Goal: Task Accomplishment & Management: Use online tool/utility

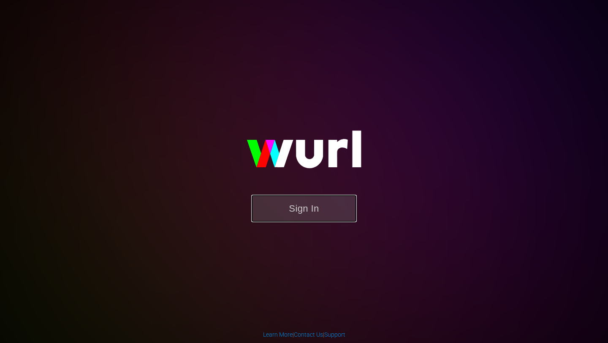
click at [304, 208] on button "Sign In" at bounding box center [304, 208] width 106 height 27
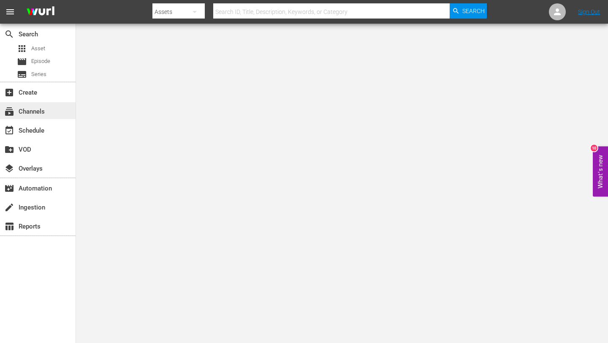
click at [46, 108] on div "subscriptions Channels" at bounding box center [23, 110] width 47 height 8
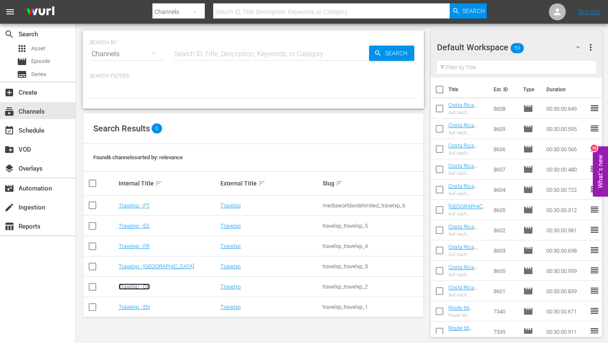
click at [138, 287] on link "Travelxp - DE" at bounding box center [134, 286] width 31 height 6
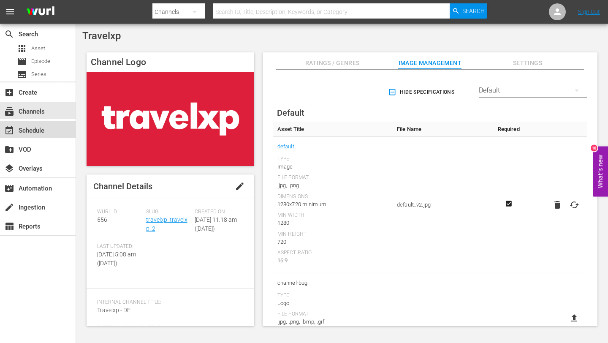
click at [48, 124] on div "event_available Schedule" at bounding box center [38, 129] width 76 height 17
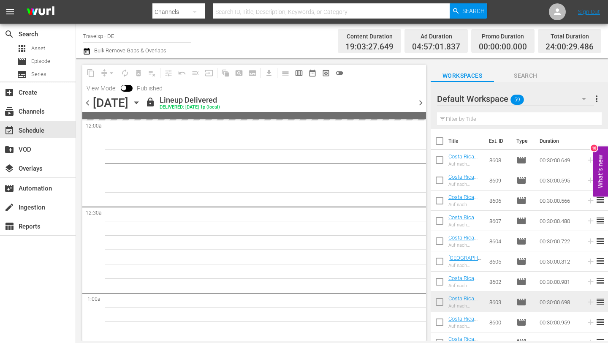
click at [420, 100] on span "chevron_right" at bounding box center [420, 103] width 11 height 11
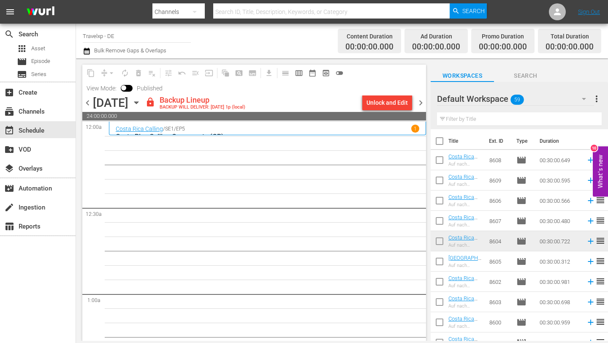
click at [386, 102] on div "Unlock and Edit" at bounding box center [387, 102] width 41 height 15
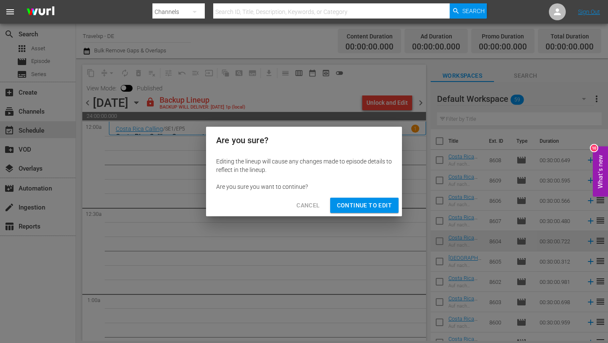
click at [357, 205] on span "Continue to Edit" at bounding box center [364, 205] width 55 height 11
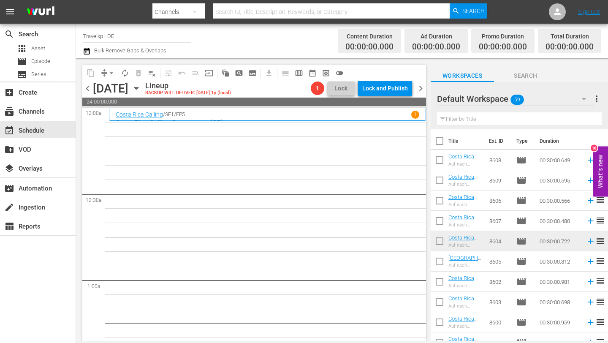
click at [458, 120] on input "text" at bounding box center [519, 119] width 165 height 14
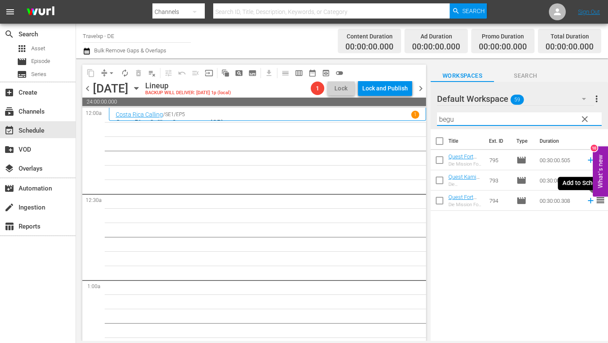
click at [590, 200] on icon at bounding box center [590, 200] width 5 height 5
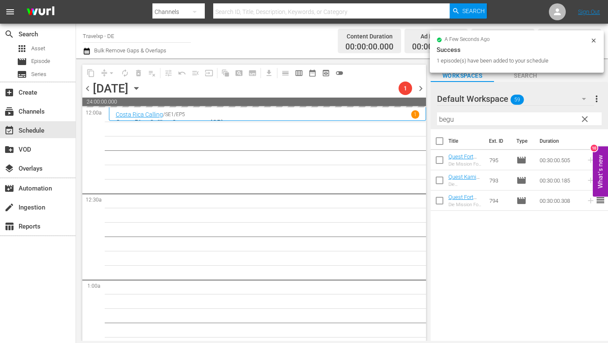
click at [488, 121] on input "begu" at bounding box center [519, 119] width 165 height 14
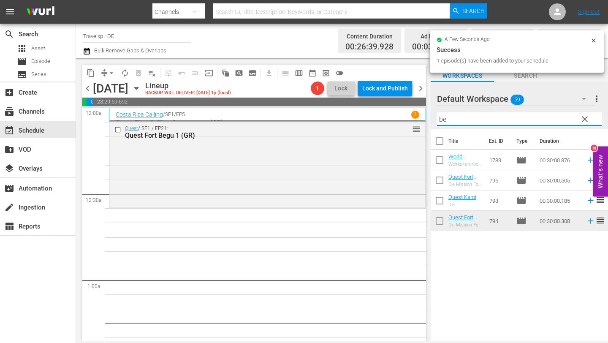
type input "b"
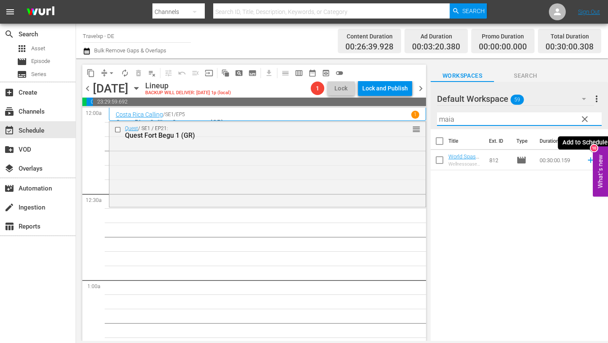
click at [590, 160] on icon at bounding box center [590, 159] width 5 height 5
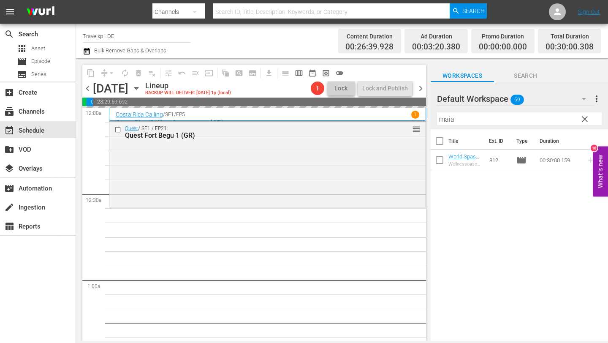
click at [490, 122] on input "maia" at bounding box center [519, 119] width 165 height 14
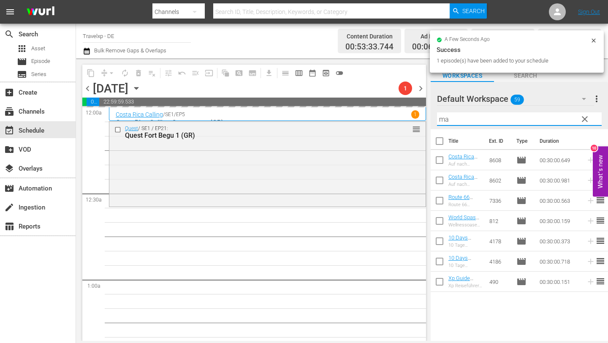
type input "m"
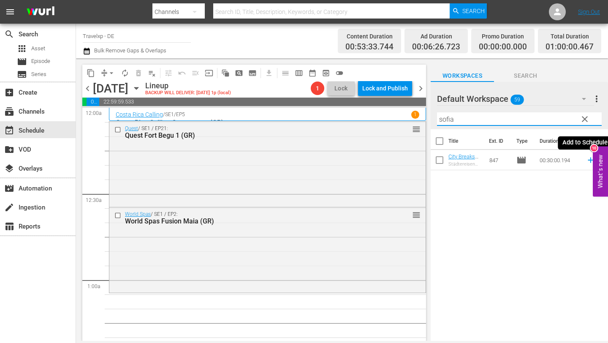
click at [589, 161] on icon at bounding box center [590, 159] width 9 height 9
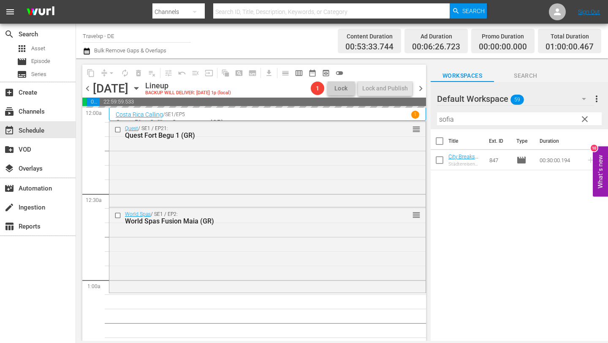
click at [503, 123] on input "sofia" at bounding box center [519, 119] width 165 height 14
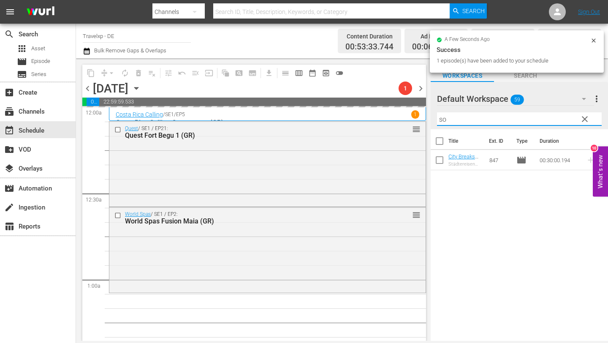
type input "s"
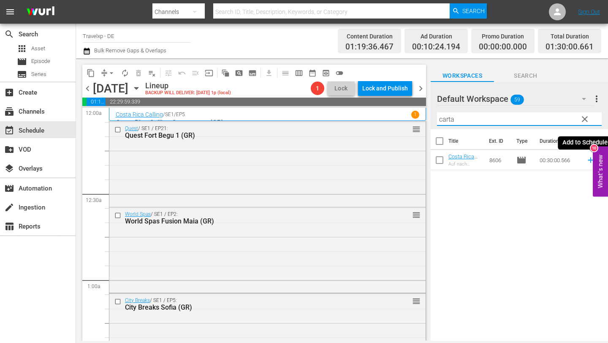
click at [590, 161] on icon at bounding box center [590, 159] width 9 height 9
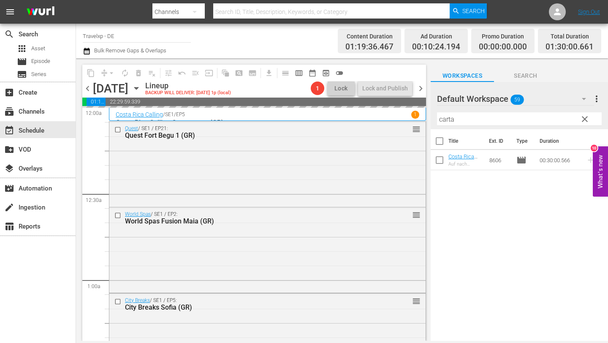
click at [480, 121] on input "carta" at bounding box center [519, 119] width 165 height 14
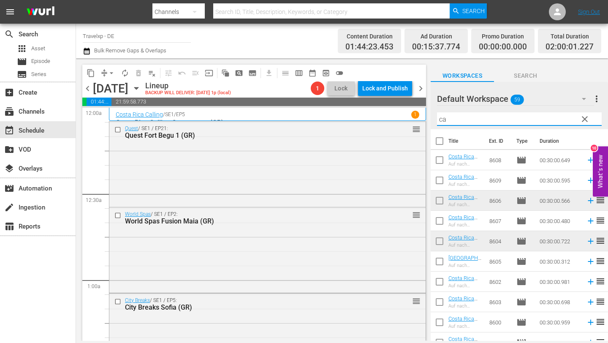
type input "c"
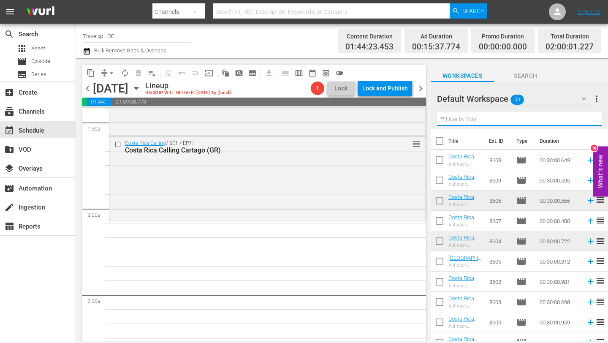
scroll to position [240, 0]
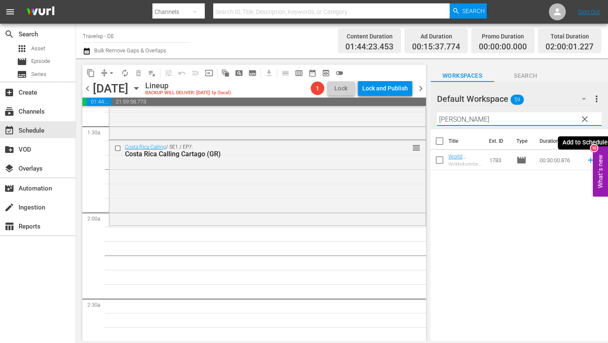
click at [592, 158] on icon at bounding box center [590, 159] width 9 height 9
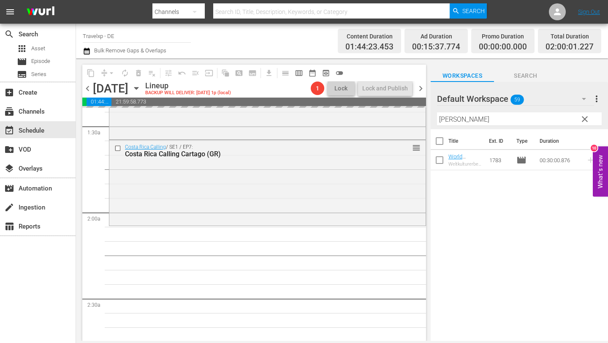
click at [478, 122] on input "budd" at bounding box center [519, 119] width 165 height 14
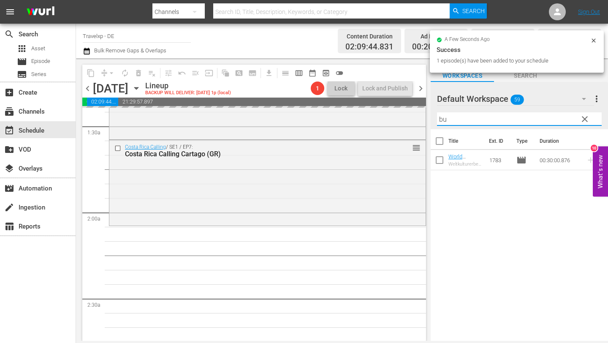
type input "b"
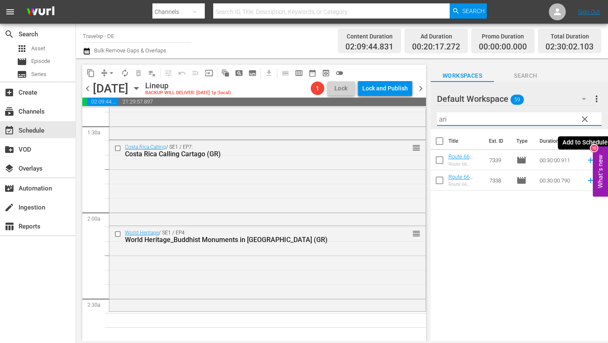
click at [590, 160] on icon at bounding box center [590, 159] width 5 height 5
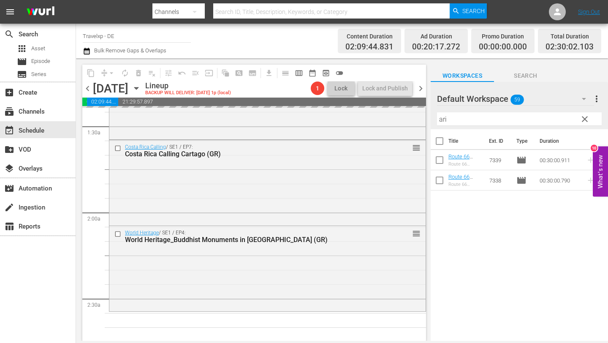
click at [497, 121] on input "ari" at bounding box center [519, 119] width 165 height 14
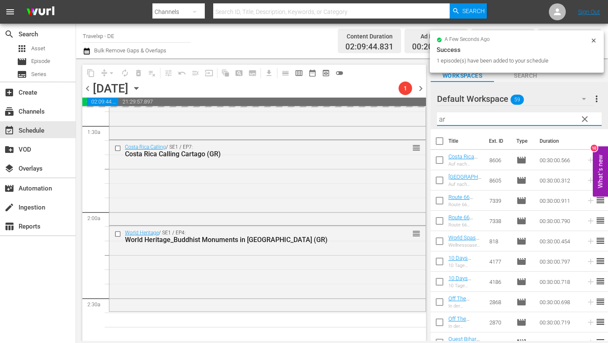
type input "a"
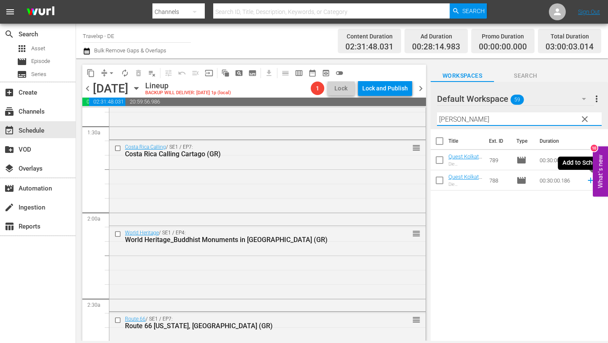
click at [591, 180] on icon at bounding box center [590, 180] width 5 height 5
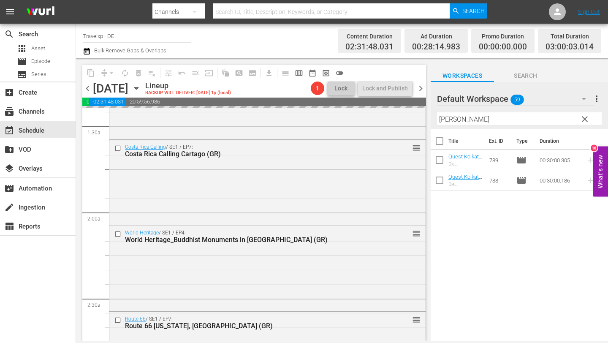
click at [507, 121] on input "kolk" at bounding box center [519, 119] width 165 height 14
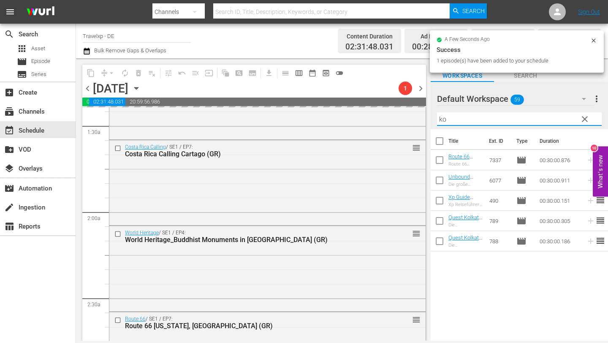
type input "k"
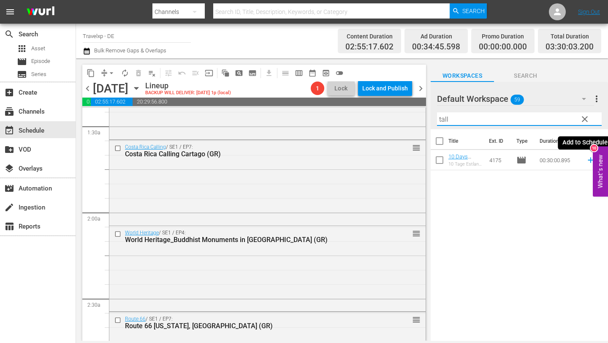
click at [592, 157] on icon at bounding box center [590, 159] width 9 height 9
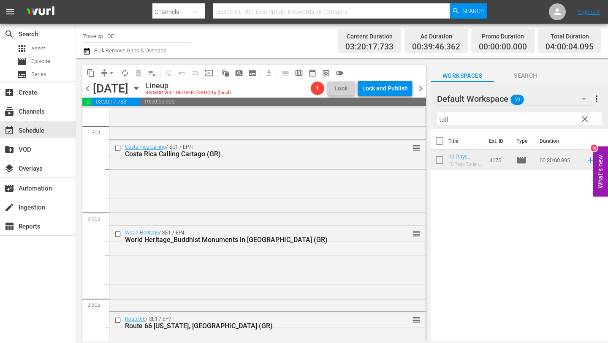
click at [459, 123] on input "tall" at bounding box center [519, 119] width 165 height 14
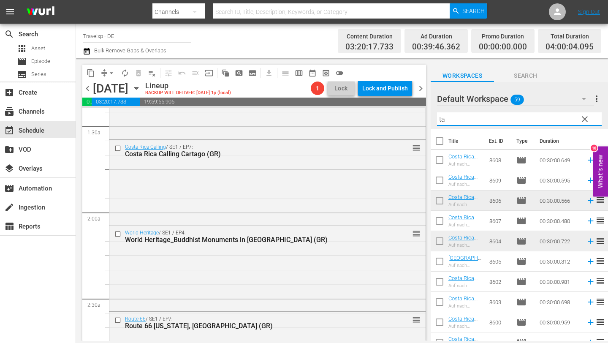
type input "t"
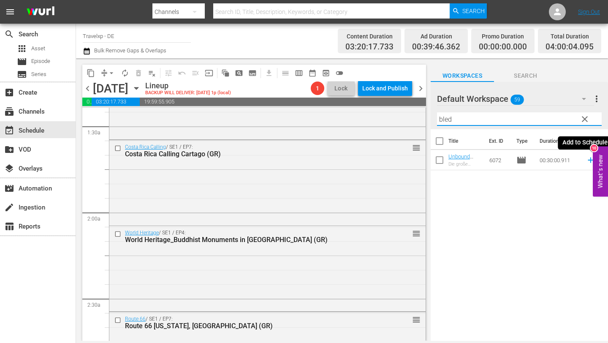
click at [590, 160] on icon at bounding box center [590, 159] width 5 height 5
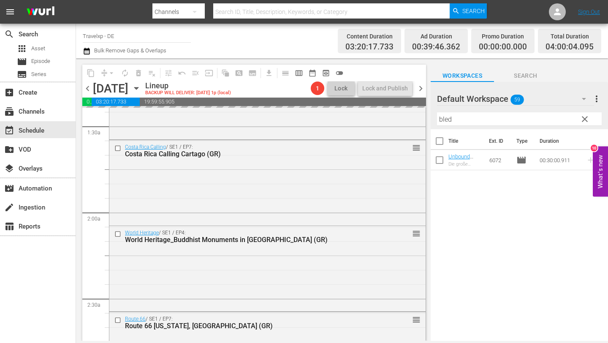
click at [526, 120] on input "bled" at bounding box center [519, 119] width 165 height 14
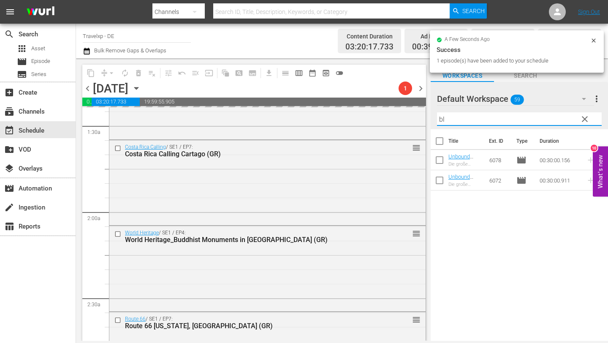
type input "b"
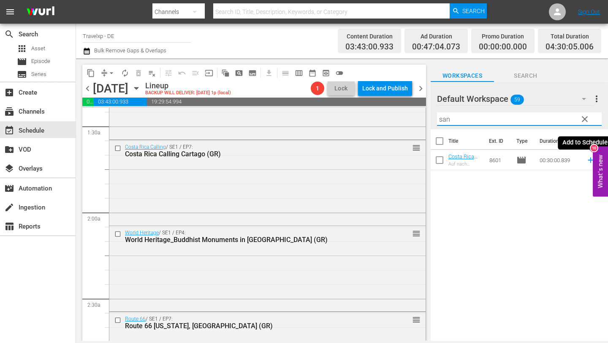
click at [589, 158] on icon at bounding box center [590, 159] width 9 height 9
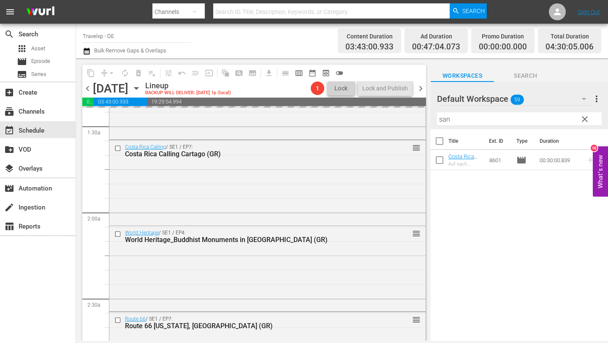
click at [502, 122] on input "san" at bounding box center [519, 119] width 165 height 14
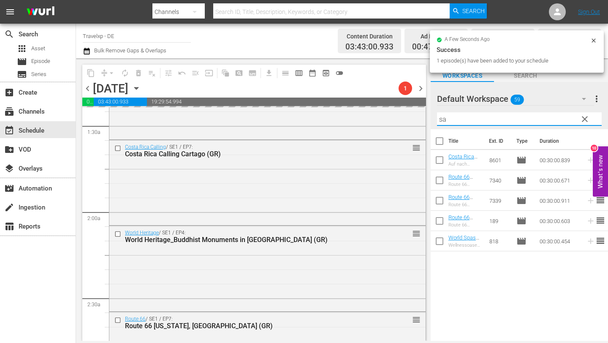
type input "s"
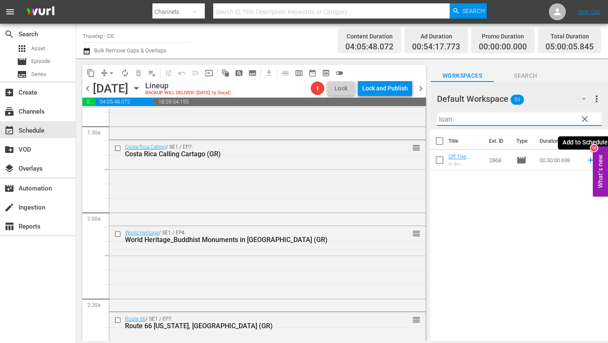
click at [590, 159] on icon at bounding box center [590, 159] width 5 height 5
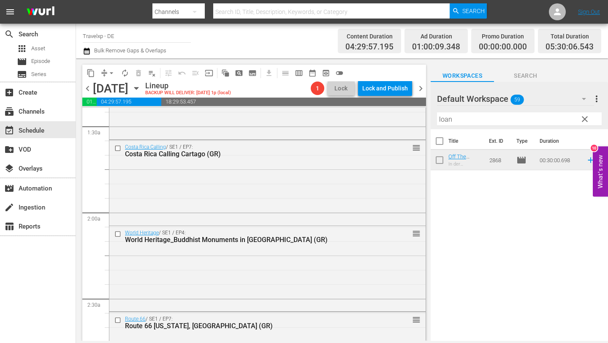
click at [535, 119] on input "loan" at bounding box center [519, 119] width 165 height 14
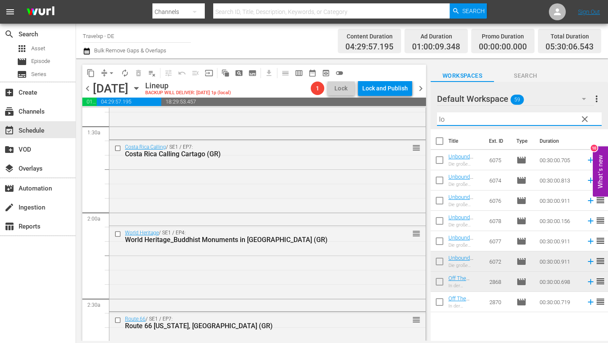
type input "l"
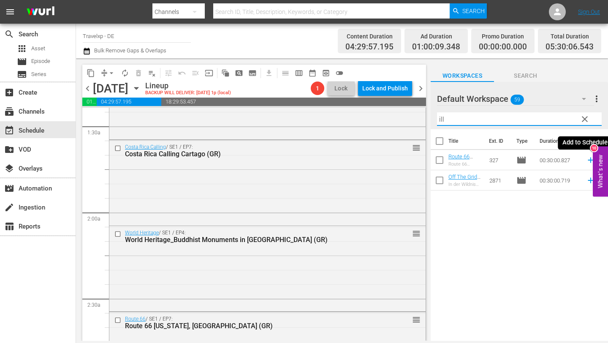
click at [589, 158] on icon at bounding box center [590, 159] width 9 height 9
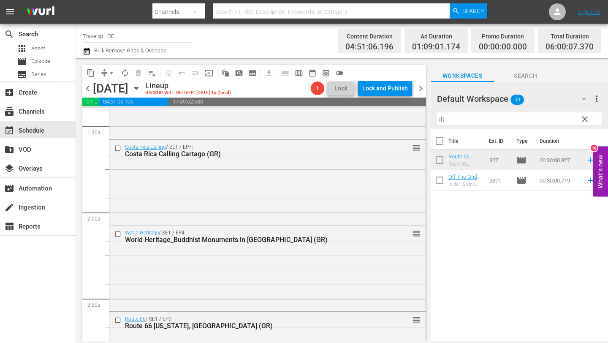
click at [497, 120] on input "ill" at bounding box center [519, 119] width 165 height 14
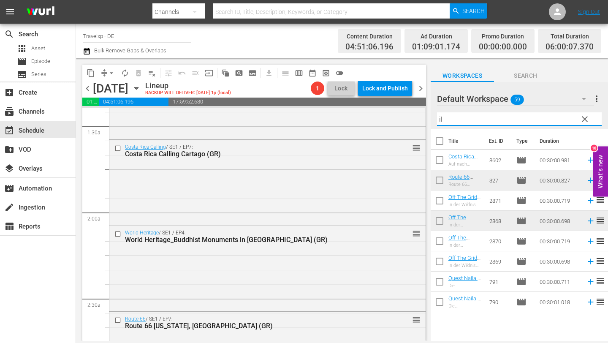
type input "i"
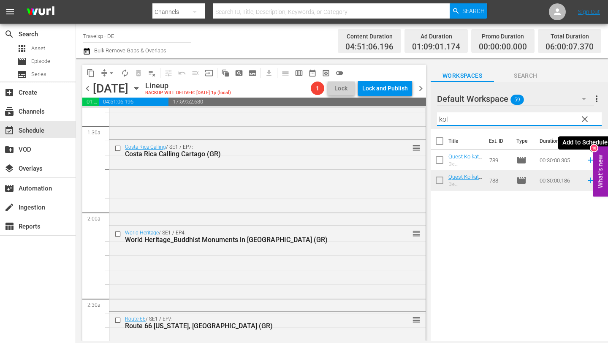
click at [589, 157] on icon at bounding box center [590, 159] width 9 height 9
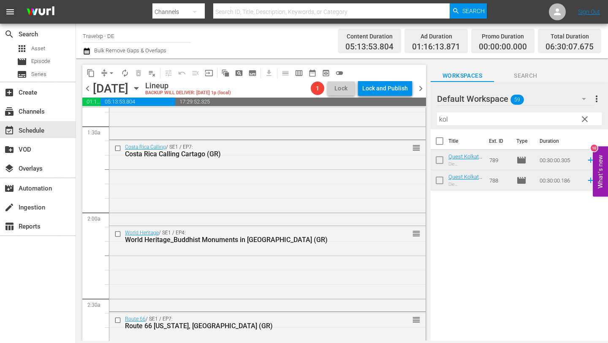
click at [513, 122] on input "kol" at bounding box center [519, 119] width 165 height 14
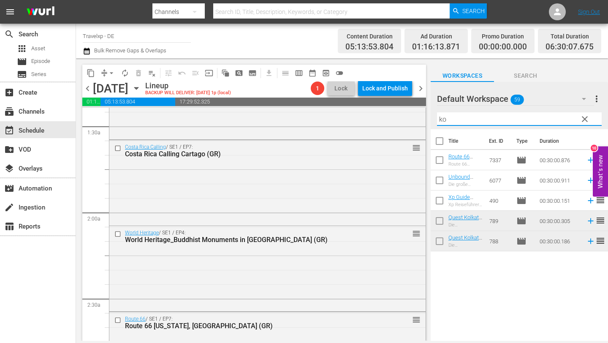
type input "k"
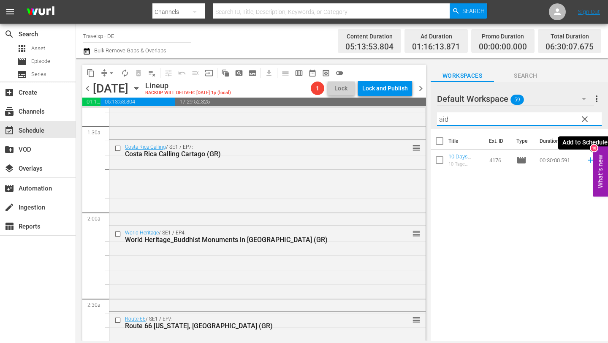
click at [591, 161] on icon at bounding box center [590, 159] width 9 height 9
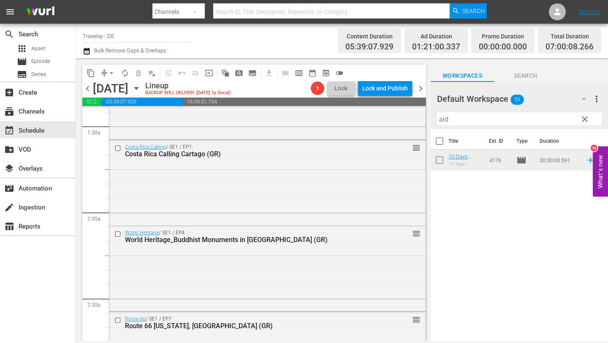
click at [460, 122] on input "aid" at bounding box center [519, 119] width 165 height 14
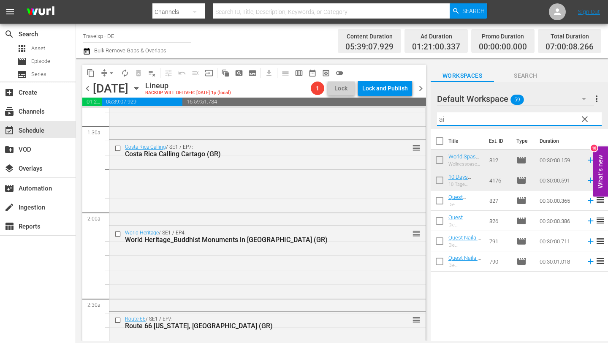
type input "a"
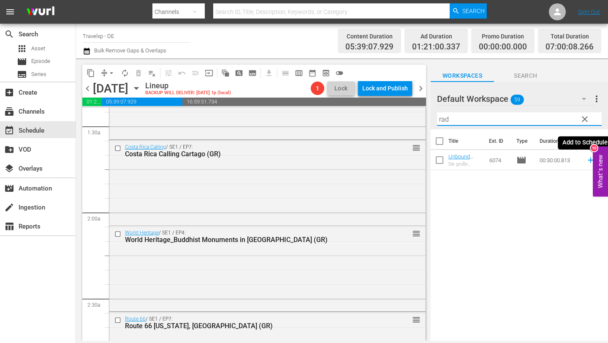
click at [590, 159] on icon at bounding box center [590, 159] width 5 height 5
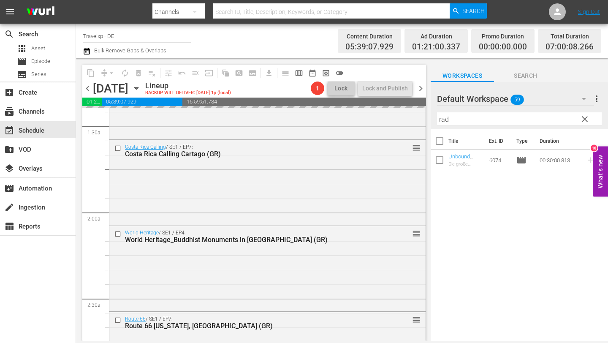
click at [494, 122] on input "rad" at bounding box center [519, 119] width 165 height 14
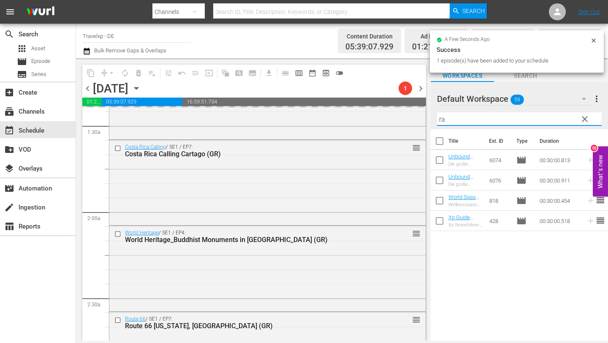
type input "r"
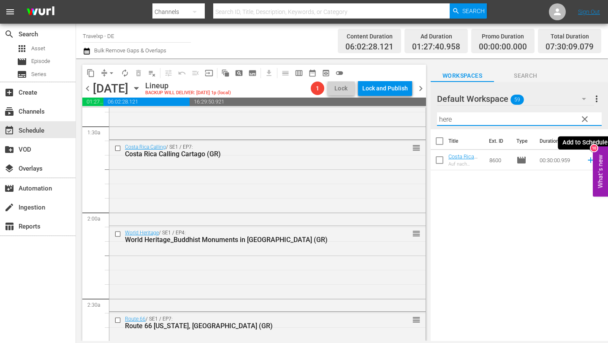
click at [589, 160] on icon at bounding box center [590, 159] width 5 height 5
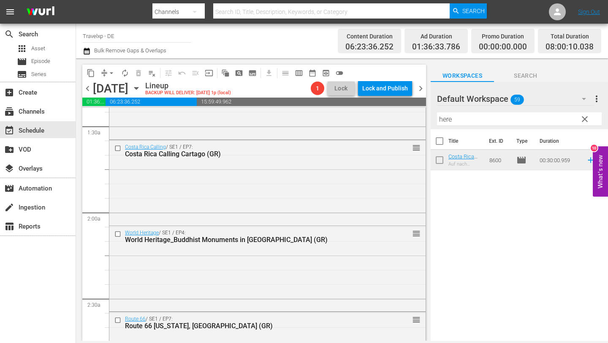
click at [515, 116] on input "here" at bounding box center [519, 119] width 165 height 14
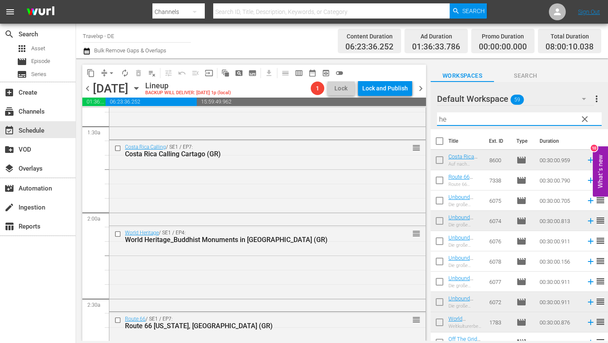
type input "h"
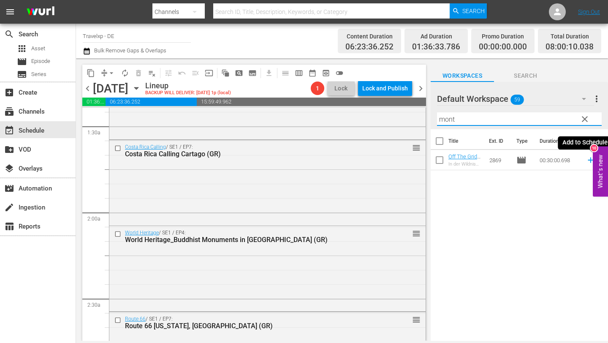
click at [590, 159] on icon at bounding box center [590, 159] width 9 height 9
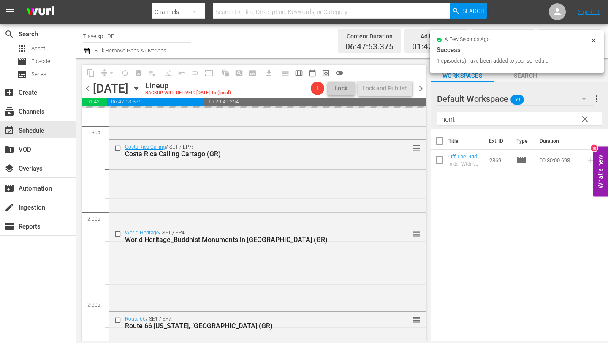
click at [527, 124] on input "mont" at bounding box center [519, 119] width 165 height 14
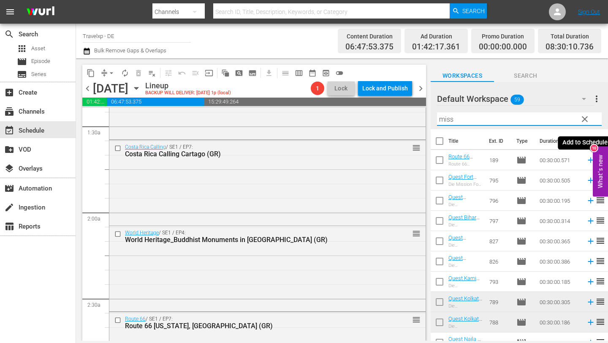
click at [590, 160] on icon at bounding box center [590, 159] width 5 height 5
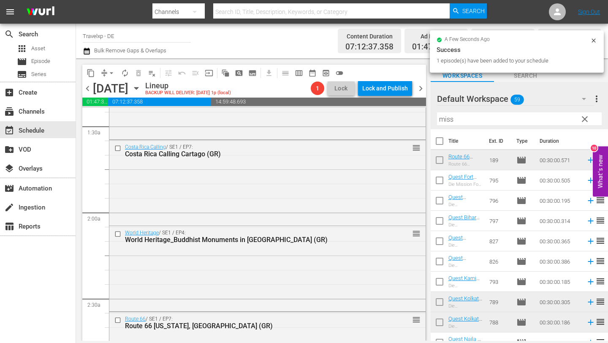
click at [481, 120] on input "miss" at bounding box center [519, 119] width 165 height 14
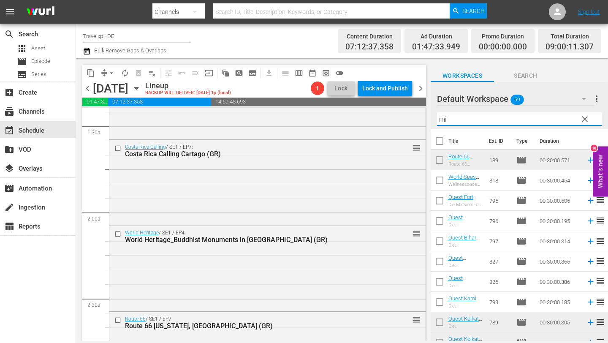
type input "m"
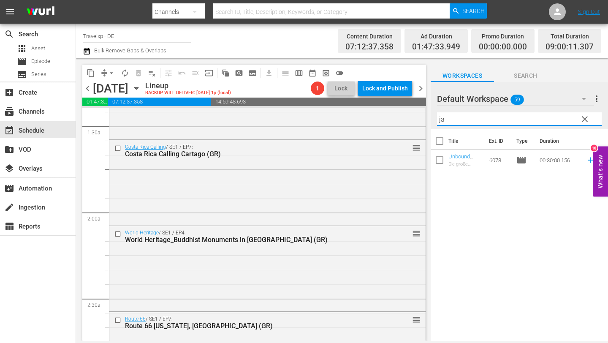
type input "j"
click at [590, 180] on icon at bounding box center [590, 180] width 5 height 5
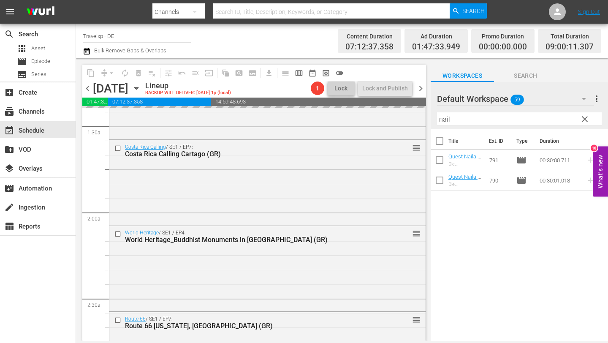
click at [509, 122] on input "nail" at bounding box center [519, 119] width 165 height 14
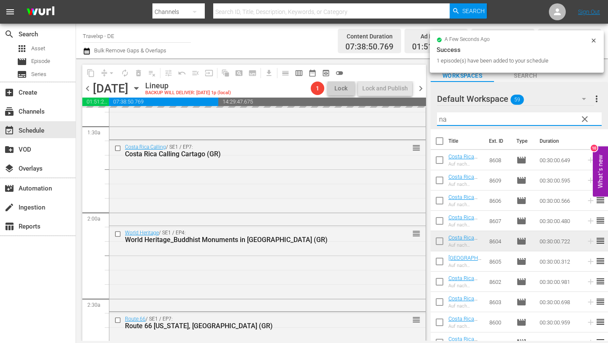
type input "n"
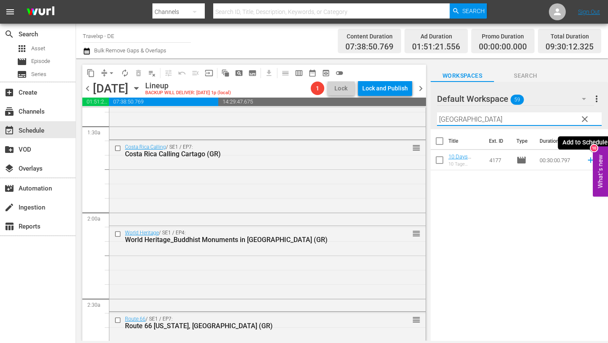
click at [589, 161] on icon at bounding box center [590, 159] width 9 height 9
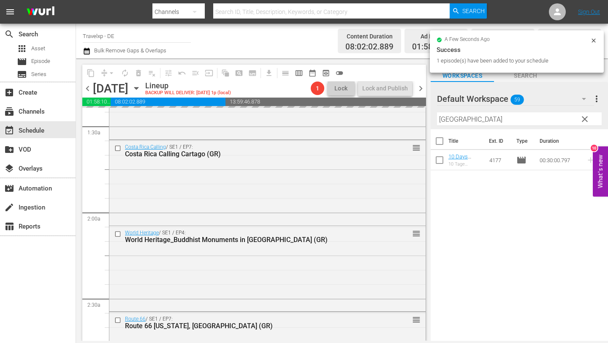
click at [503, 120] on input "narva" at bounding box center [519, 119] width 165 height 14
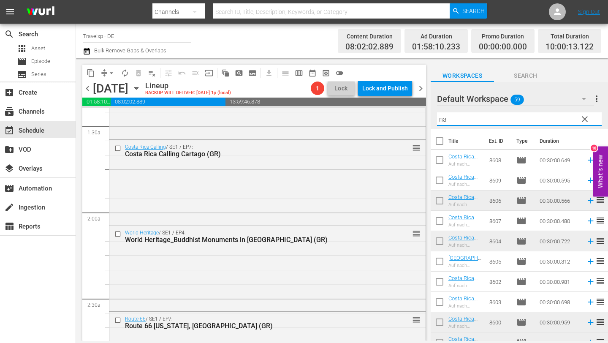
type input "n"
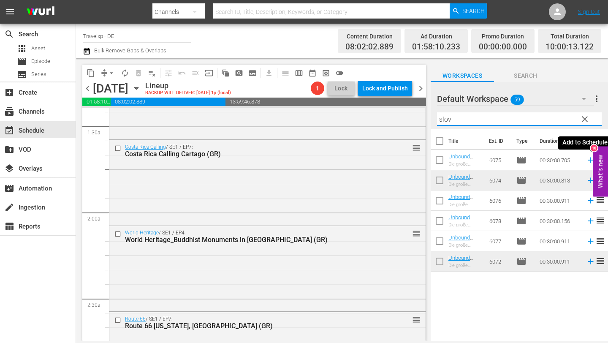
click at [591, 157] on icon at bounding box center [590, 159] width 9 height 9
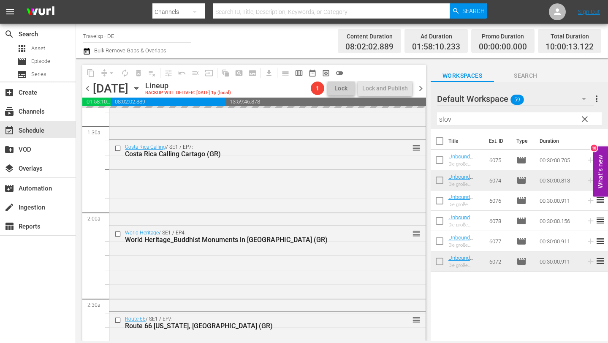
click at [548, 122] on input "slov" at bounding box center [519, 119] width 165 height 14
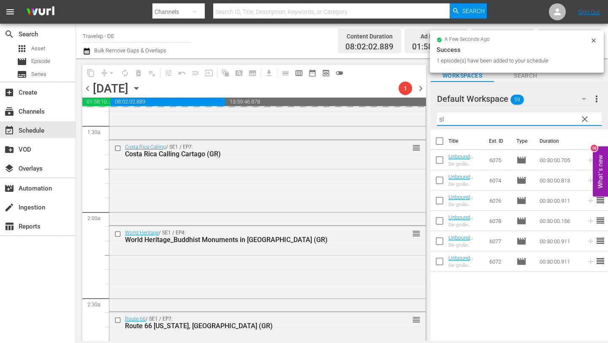
type input "s"
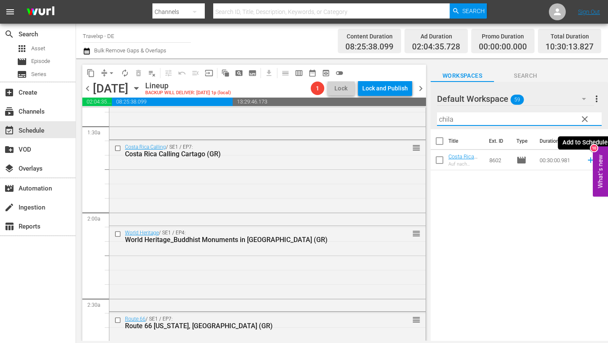
click at [590, 160] on icon at bounding box center [590, 159] width 5 height 5
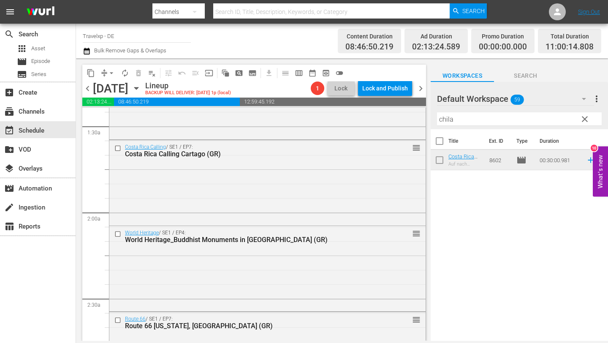
click at [468, 120] on input "chila" at bounding box center [519, 119] width 165 height 14
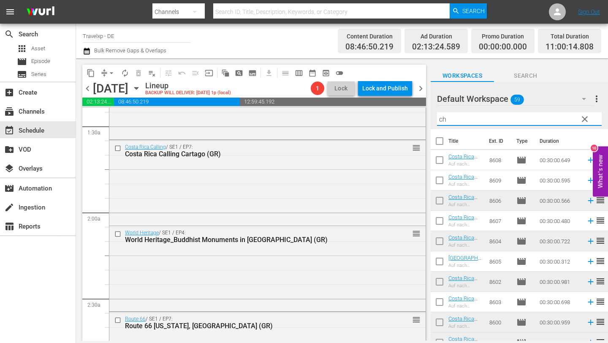
type input "c"
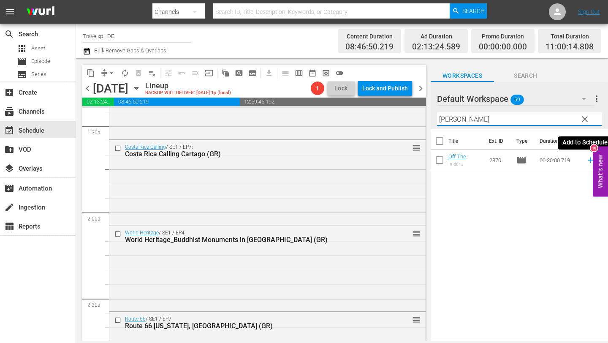
click at [589, 160] on icon at bounding box center [590, 159] width 5 height 5
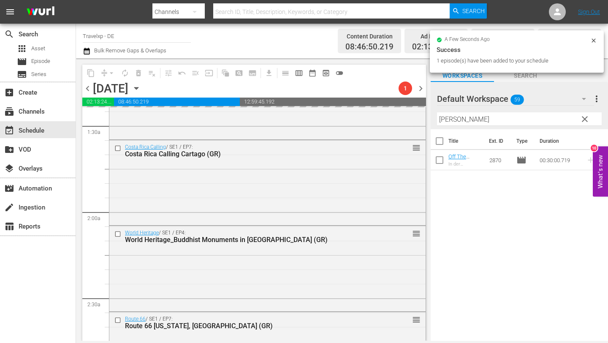
click at [465, 118] on input "lope" at bounding box center [519, 119] width 165 height 14
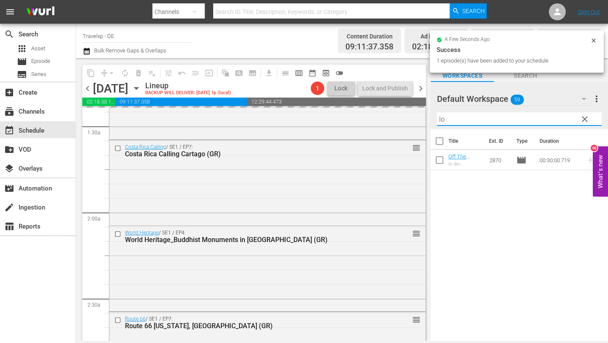
type input "l"
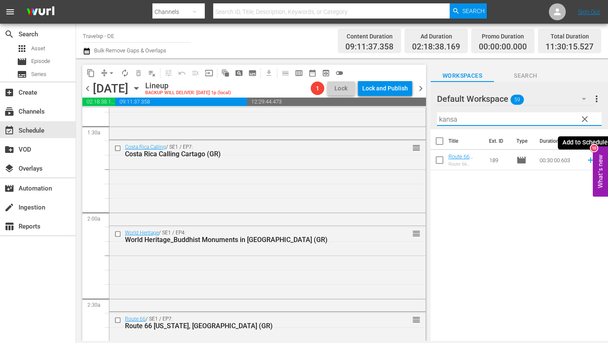
click at [589, 158] on icon at bounding box center [590, 159] width 9 height 9
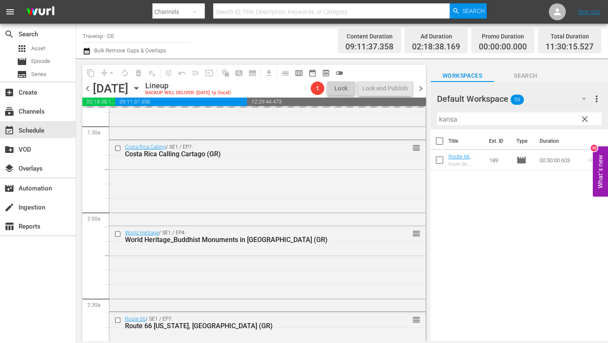
click at [520, 120] on input "kansa" at bounding box center [519, 119] width 165 height 14
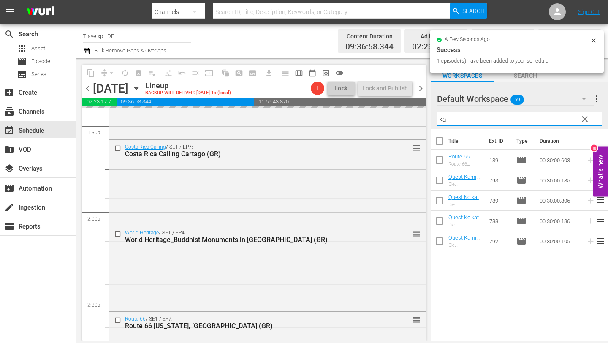
type input "k"
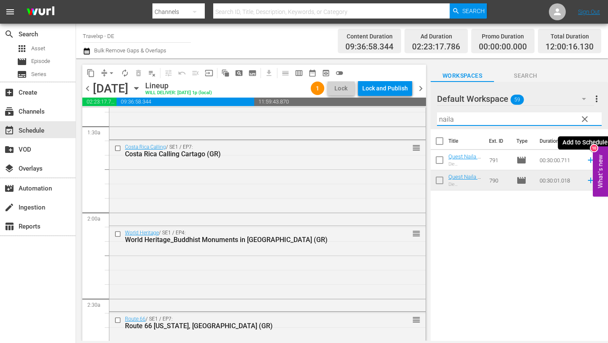
click at [587, 160] on icon at bounding box center [590, 159] width 9 height 9
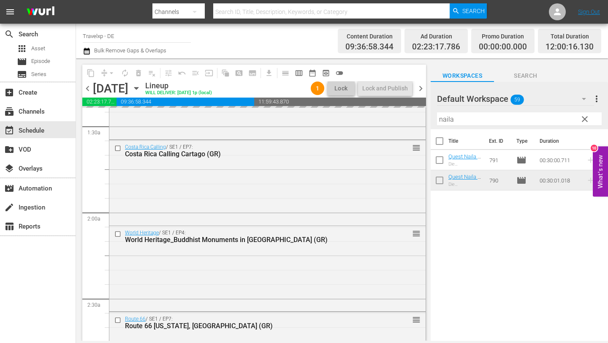
click at [482, 118] on input "naila" at bounding box center [519, 119] width 165 height 14
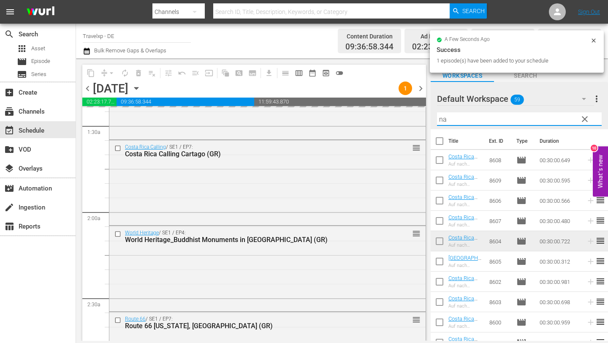
type input "n"
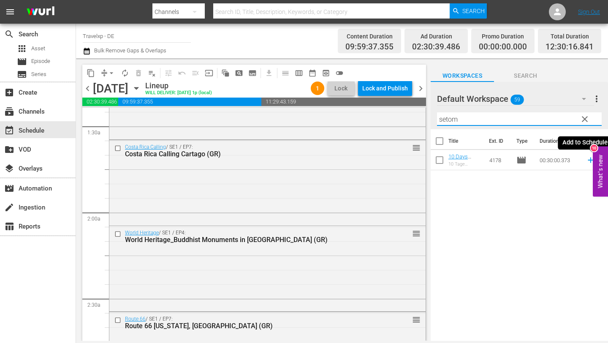
click at [589, 161] on icon at bounding box center [590, 159] width 9 height 9
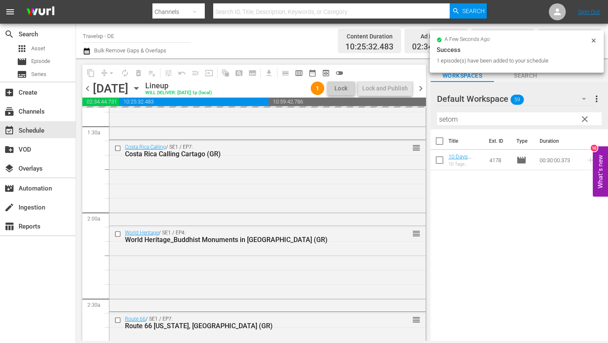
click at [502, 119] on input "setom" at bounding box center [519, 119] width 165 height 14
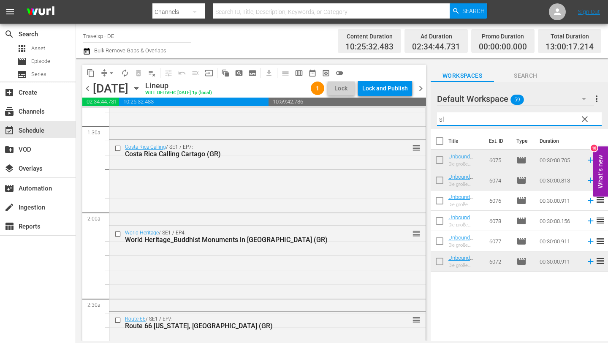
type input "s"
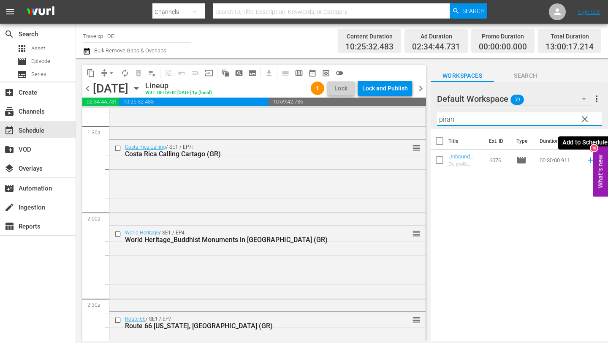
click at [590, 158] on icon at bounding box center [590, 159] width 9 height 9
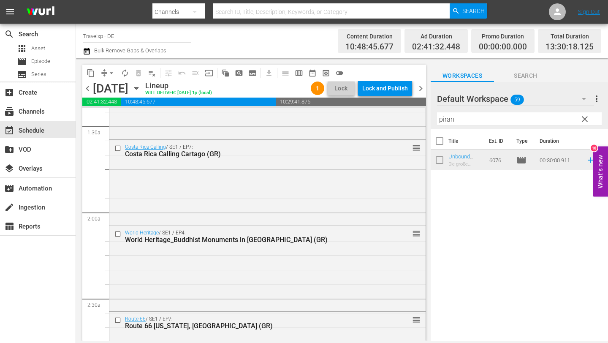
click at [462, 120] on input "piran" at bounding box center [519, 119] width 165 height 14
type input "p"
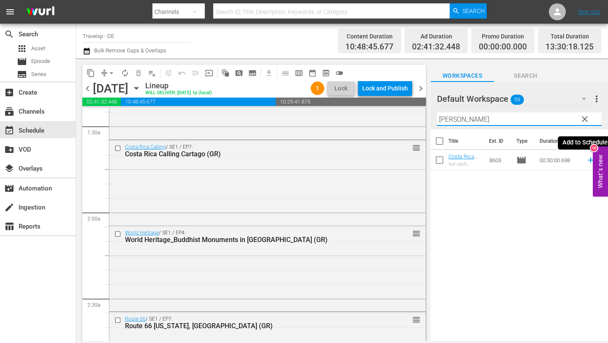
click at [590, 162] on icon at bounding box center [590, 159] width 9 height 9
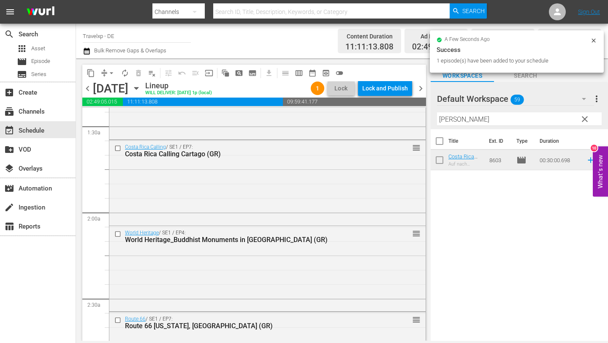
click at [481, 121] on input "rincon" at bounding box center [519, 119] width 165 height 14
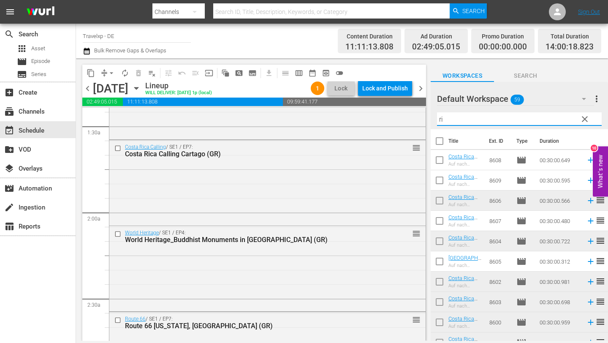
type input "r"
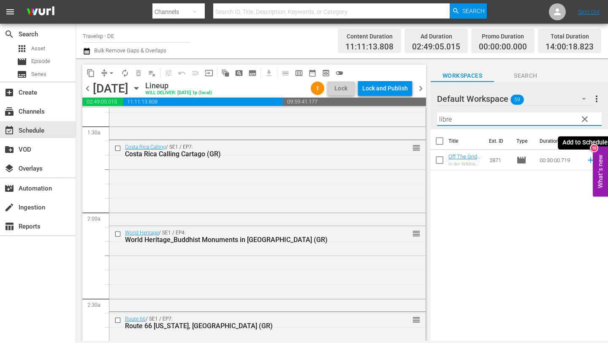
click at [589, 159] on icon at bounding box center [590, 159] width 9 height 9
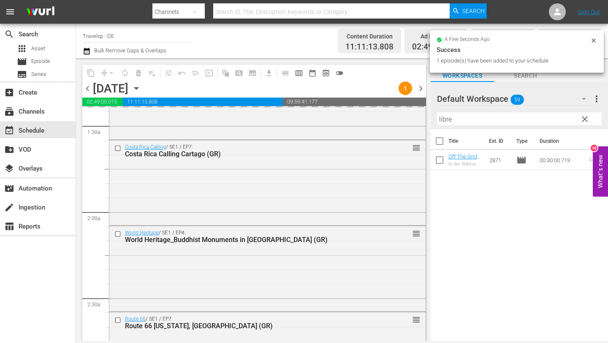
click at [507, 121] on input "libre" at bounding box center [519, 119] width 165 height 14
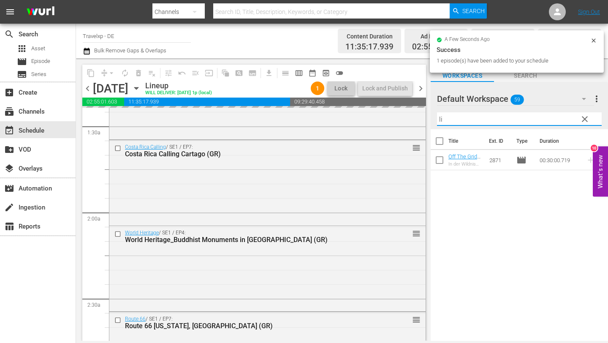
type input "l"
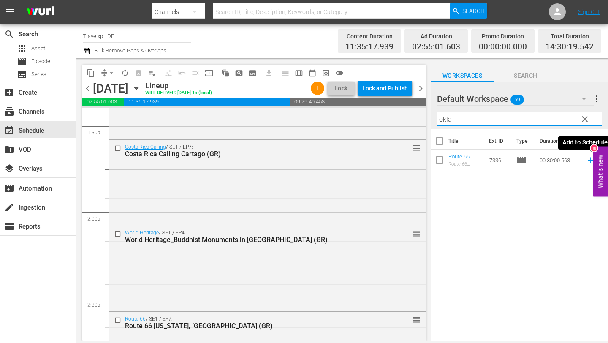
click at [589, 159] on icon at bounding box center [590, 159] width 9 height 9
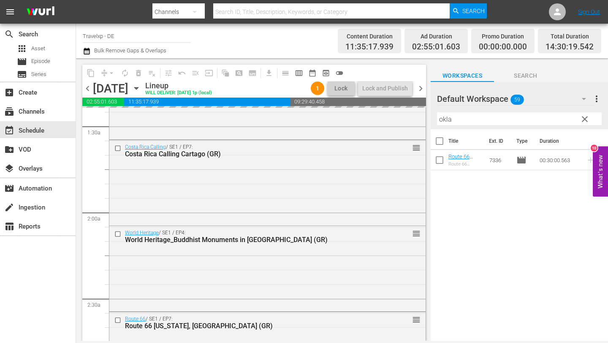
click at [498, 124] on input "okla" at bounding box center [519, 119] width 165 height 14
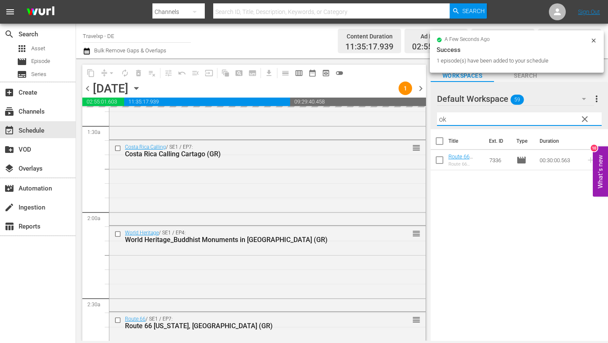
type input "o"
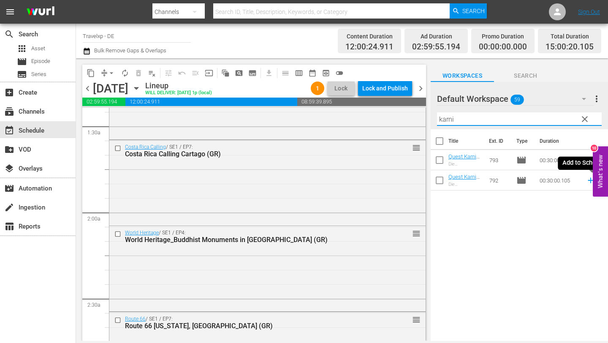
click at [589, 181] on icon at bounding box center [590, 180] width 9 height 9
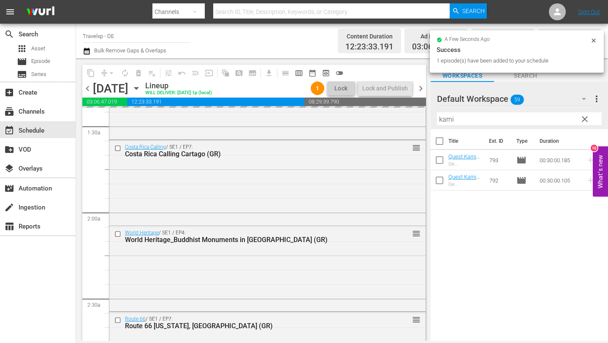
click at [486, 120] on input "karni" at bounding box center [519, 119] width 165 height 14
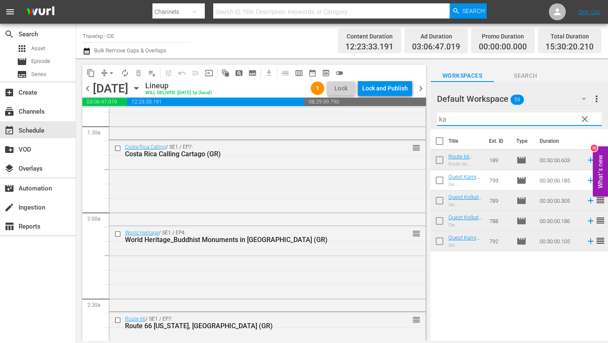
type input "k"
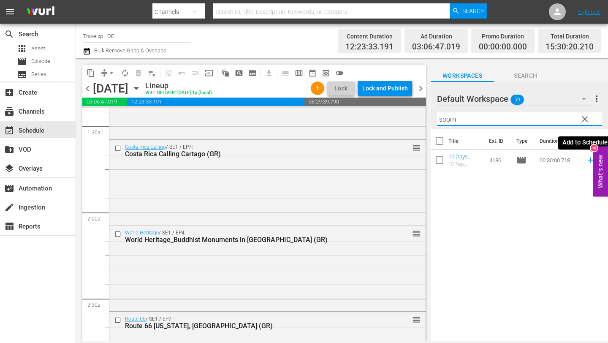
click at [590, 158] on icon at bounding box center [590, 159] width 5 height 5
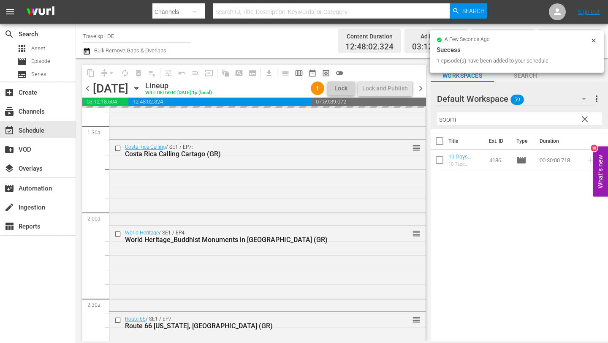
click at [461, 122] on input "soom" at bounding box center [519, 119] width 165 height 14
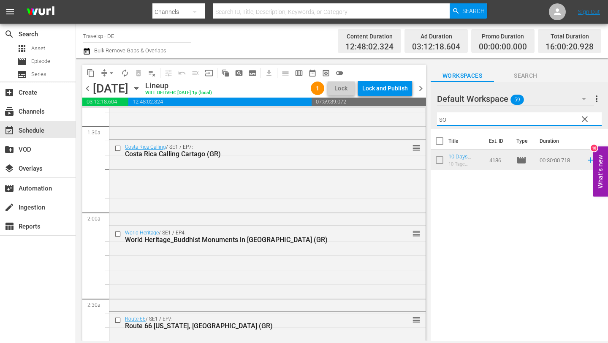
type input "s"
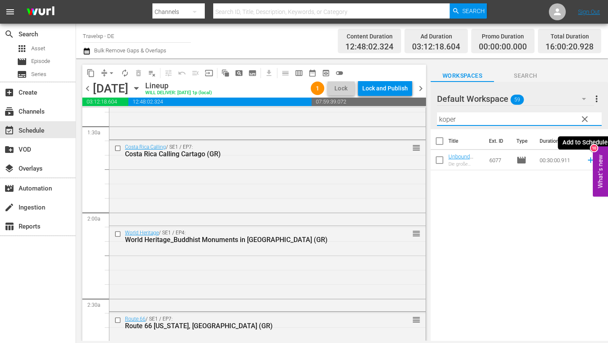
click at [589, 159] on icon at bounding box center [590, 159] width 9 height 9
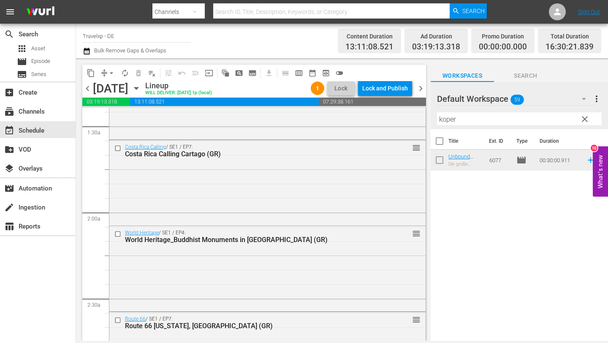
click at [490, 123] on input "koper" at bounding box center [519, 119] width 165 height 14
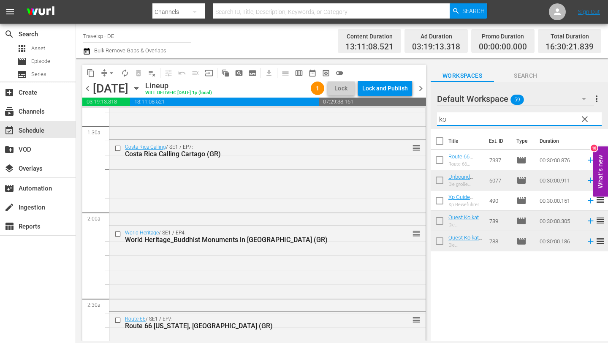
type input "k"
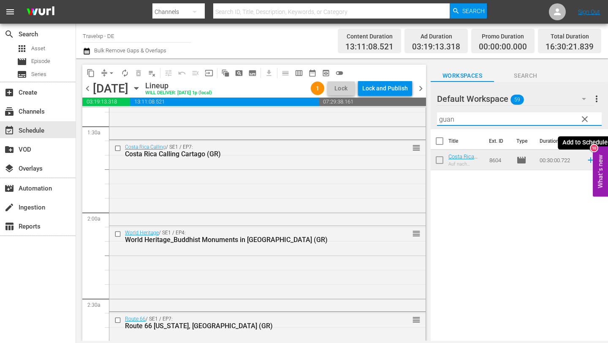
click at [589, 160] on icon at bounding box center [590, 159] width 5 height 5
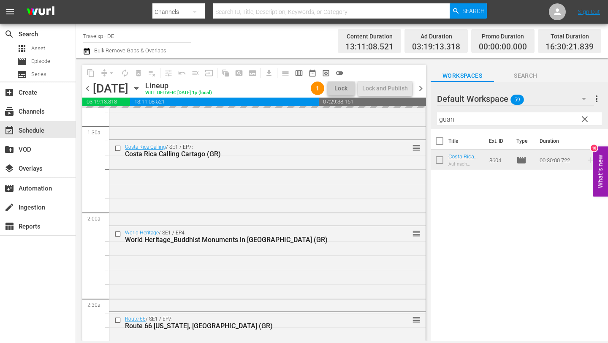
click at [474, 122] on input "guan" at bounding box center [519, 119] width 165 height 14
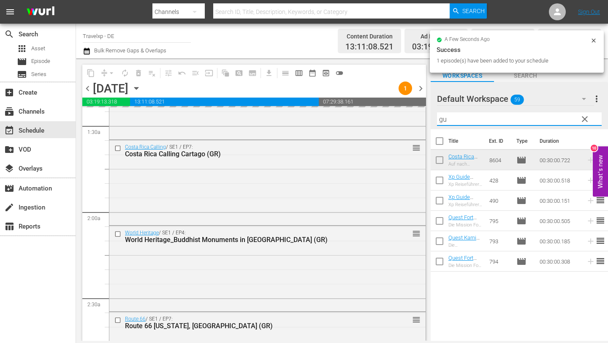
type input "g"
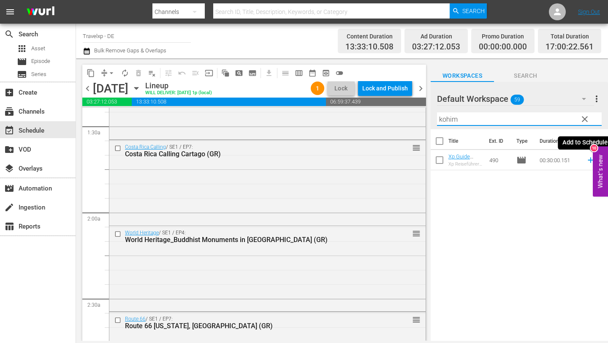
click at [589, 160] on icon at bounding box center [590, 159] width 5 height 5
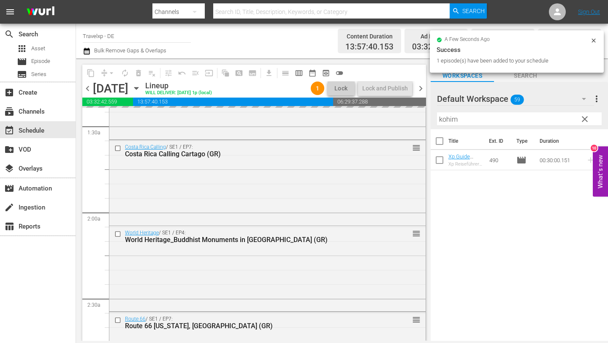
click at [513, 122] on input "kohim" at bounding box center [519, 119] width 165 height 14
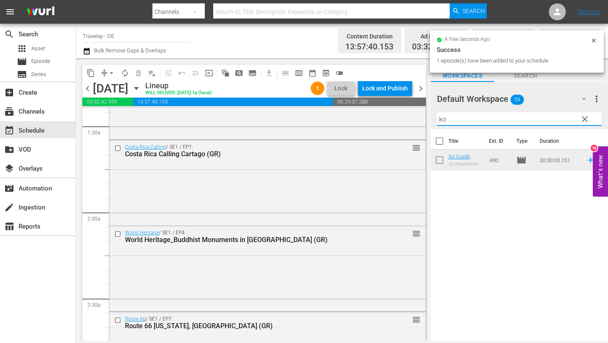
type input "k"
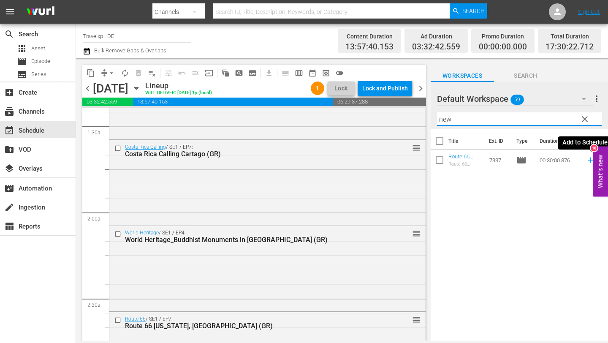
click at [589, 157] on icon at bounding box center [590, 159] width 9 height 9
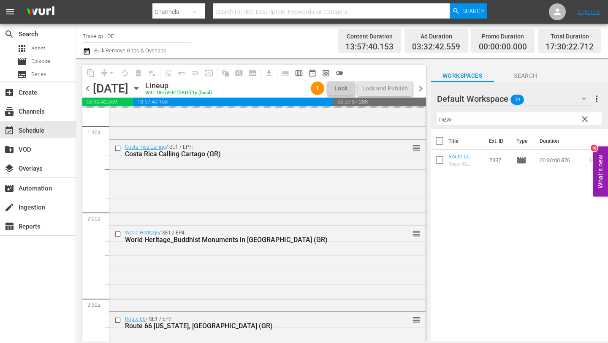
click at [518, 121] on input "new" at bounding box center [519, 119] width 165 height 14
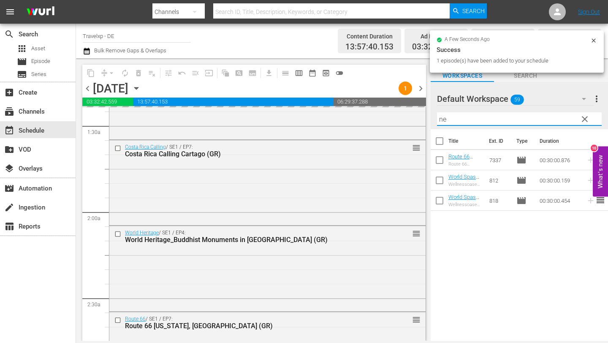
type input "n"
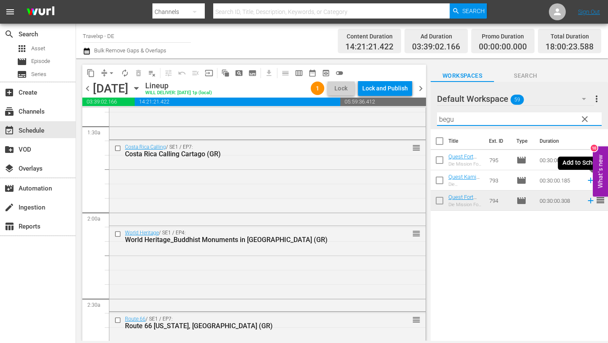
click at [589, 179] on icon at bounding box center [590, 180] width 9 height 9
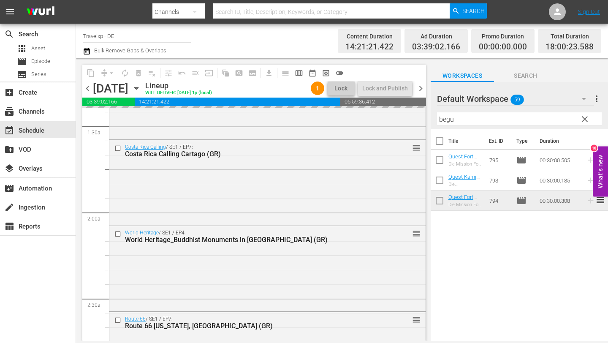
click at [497, 117] on input "begu" at bounding box center [519, 119] width 165 height 14
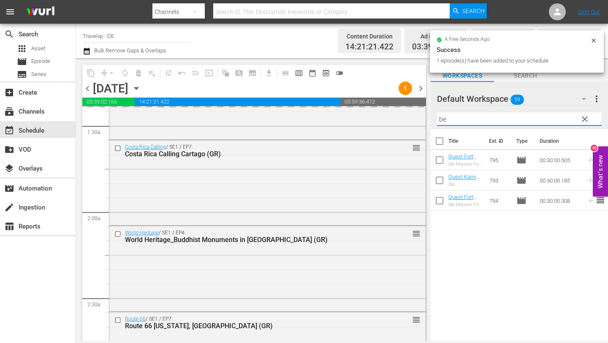
type input "b"
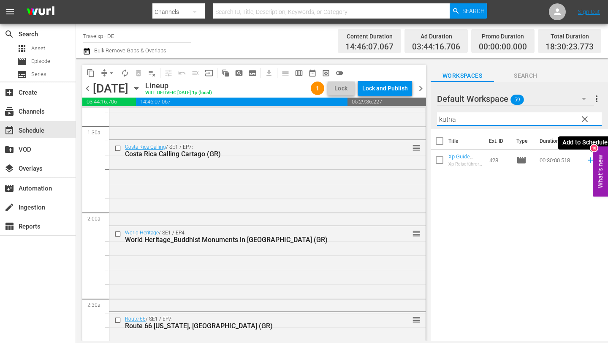
click at [590, 161] on icon at bounding box center [590, 159] width 5 height 5
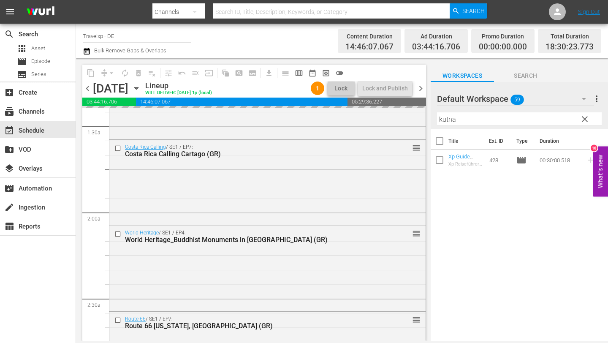
click at [506, 118] on input "kutna" at bounding box center [519, 119] width 165 height 14
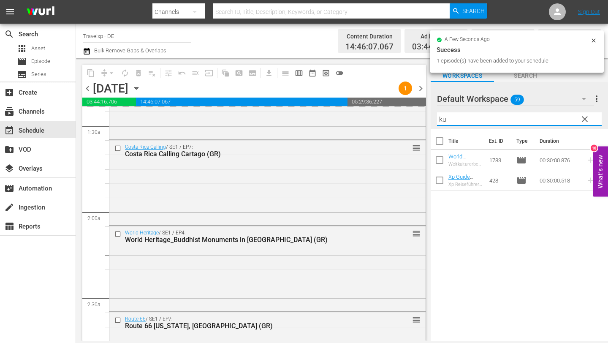
type input "k"
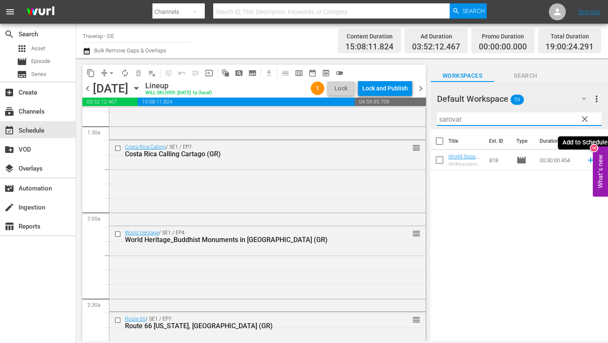
click at [590, 158] on icon at bounding box center [590, 159] width 5 height 5
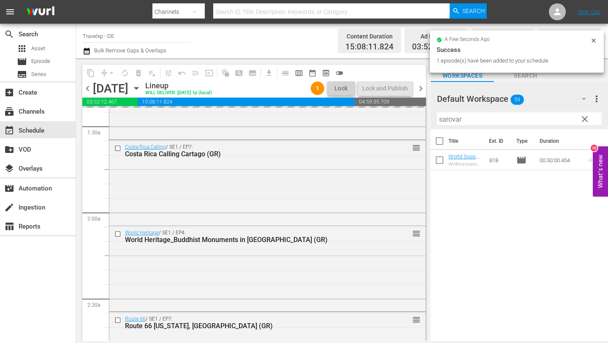
click at [522, 117] on input "sarovar" at bounding box center [519, 119] width 165 height 14
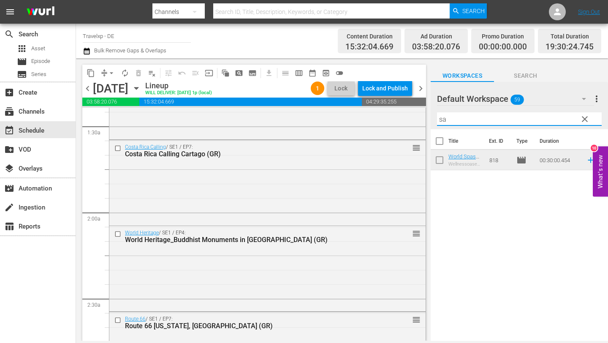
type input "s"
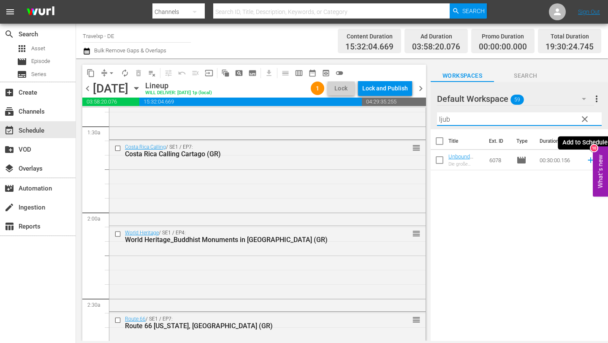
click at [589, 158] on icon at bounding box center [590, 159] width 9 height 9
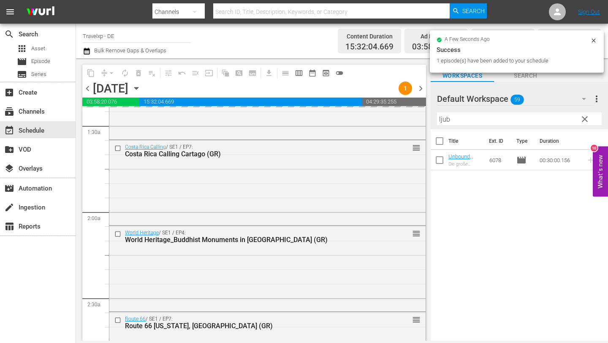
click at [518, 117] on input "ljub" at bounding box center [519, 119] width 165 height 14
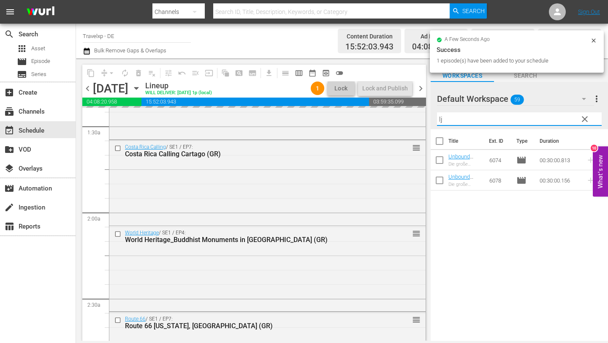
type input "l"
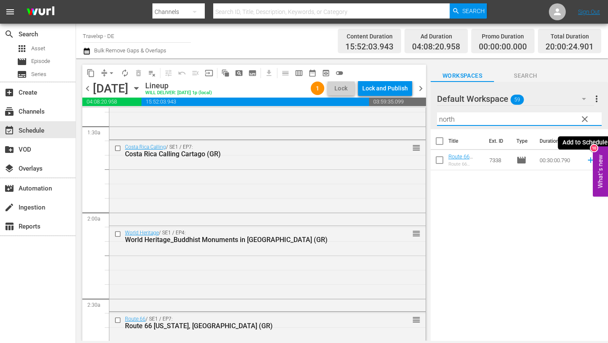
click at [590, 162] on icon at bounding box center [590, 159] width 9 height 9
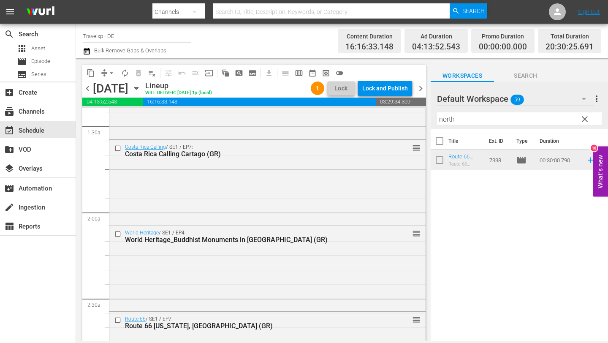
click at [549, 121] on input "north" at bounding box center [519, 119] width 165 height 14
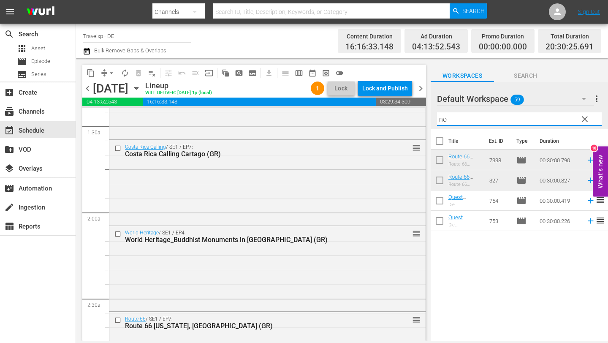
type input "n"
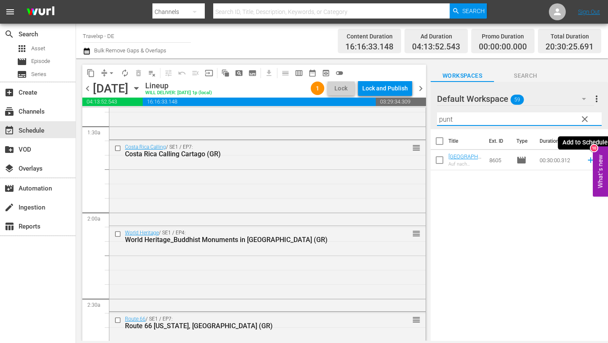
click at [590, 160] on icon at bounding box center [590, 159] width 5 height 5
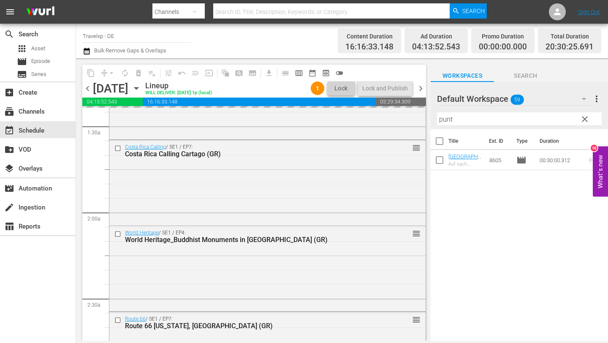
click at [521, 117] on input "punt" at bounding box center [519, 119] width 165 height 14
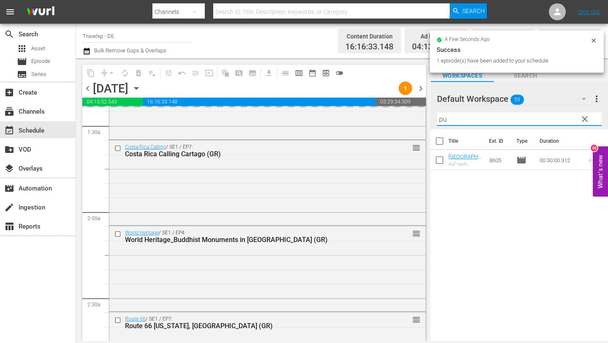
type input "p"
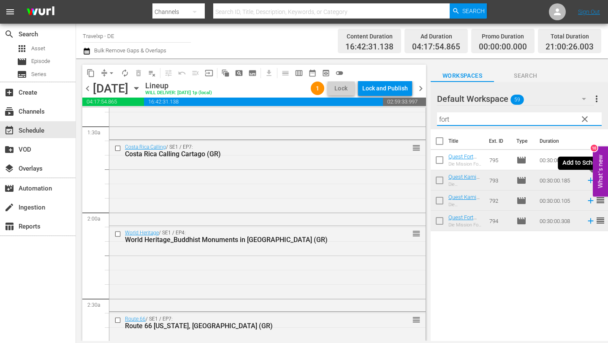
click at [590, 180] on icon at bounding box center [590, 180] width 5 height 5
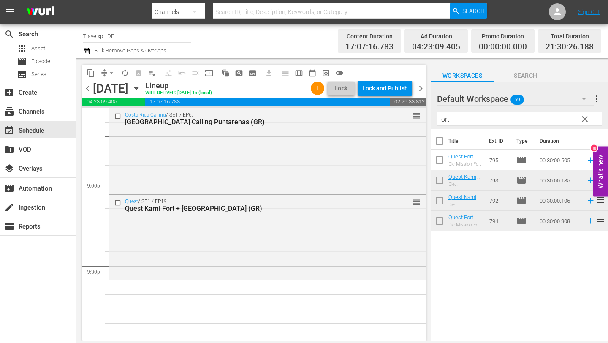
scroll to position [3545, 0]
click at [467, 118] on input "fort" at bounding box center [519, 119] width 165 height 14
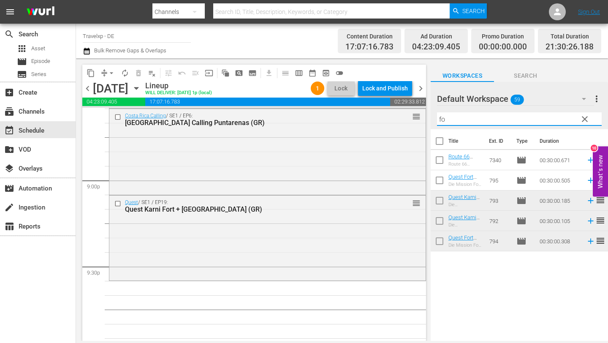
type input "f"
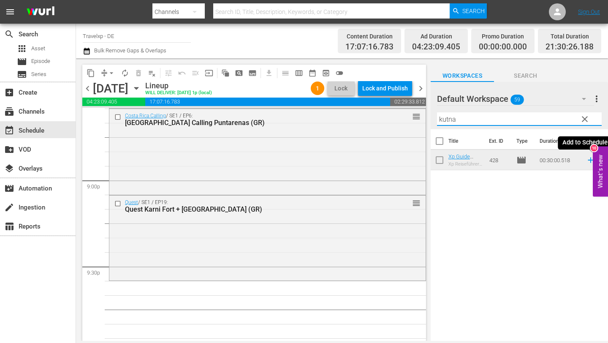
click at [590, 158] on icon at bounding box center [590, 159] width 9 height 9
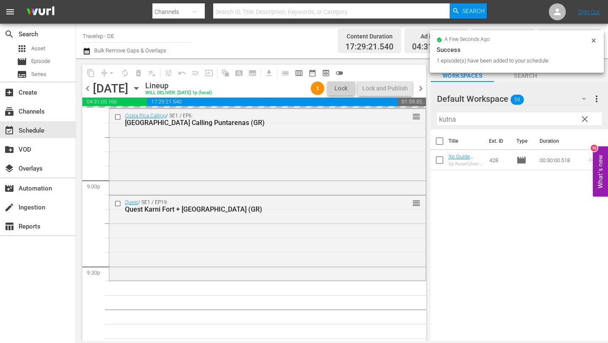
click at [521, 119] on input "kutna" at bounding box center [519, 119] width 165 height 14
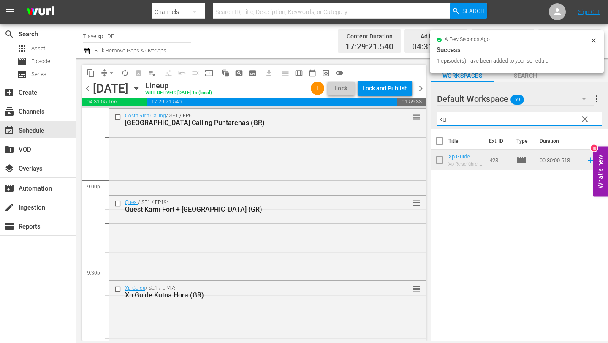
type input "k"
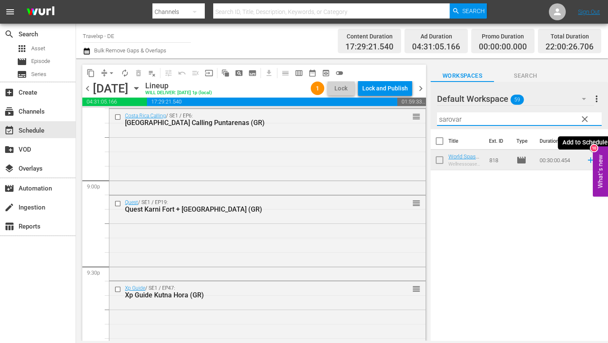
click at [589, 160] on icon at bounding box center [590, 159] width 9 height 9
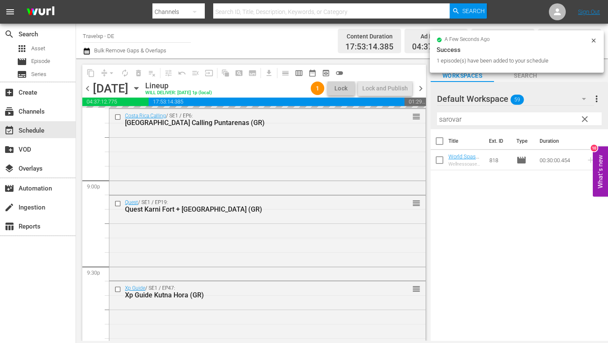
click at [508, 119] on input "sarovar" at bounding box center [519, 119] width 165 height 14
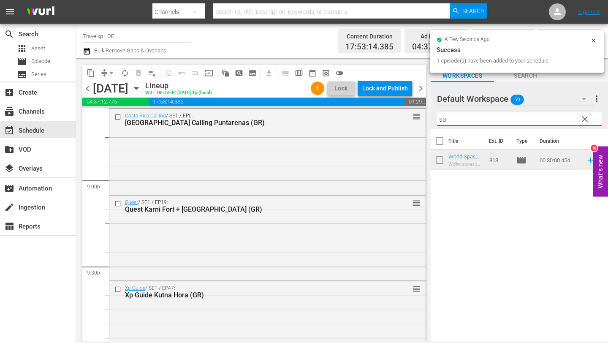
type input "s"
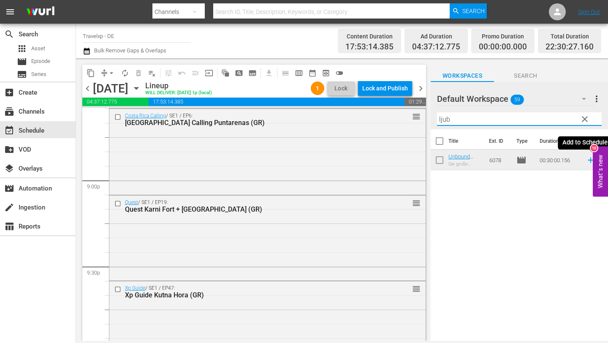
click at [589, 160] on icon at bounding box center [590, 159] width 5 height 5
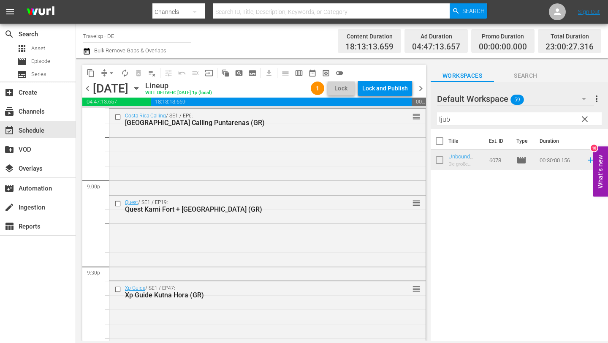
click at [464, 121] on input "ljub" at bounding box center [519, 119] width 165 height 14
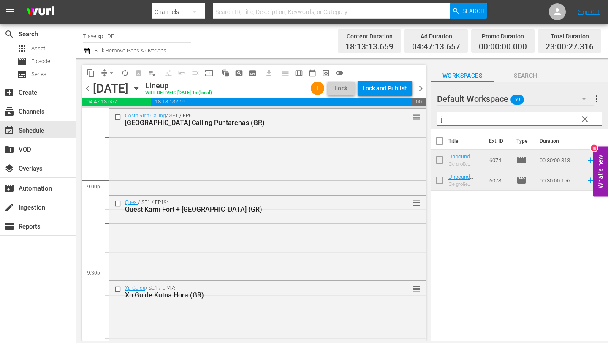
type input "l"
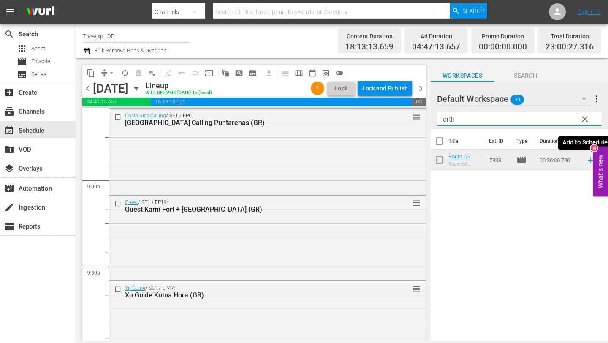
click at [589, 158] on icon at bounding box center [590, 159] width 9 height 9
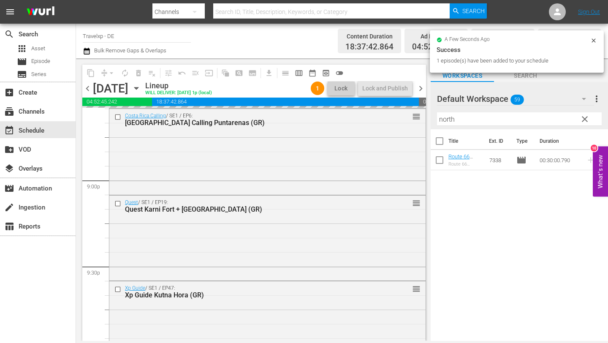
click at [472, 122] on input "north" at bounding box center [519, 119] width 165 height 14
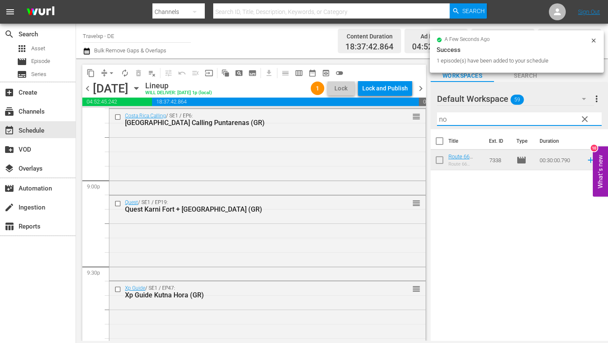
type input "n"
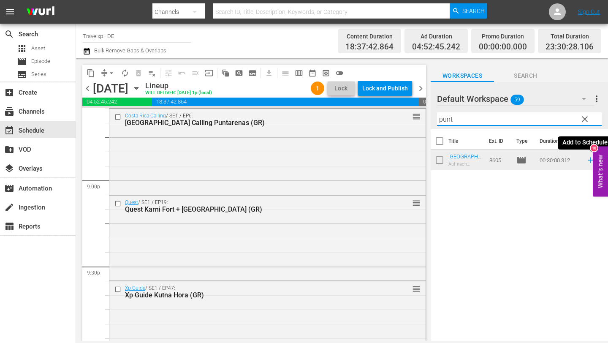
type input "punt"
click at [590, 159] on icon at bounding box center [590, 159] width 5 height 5
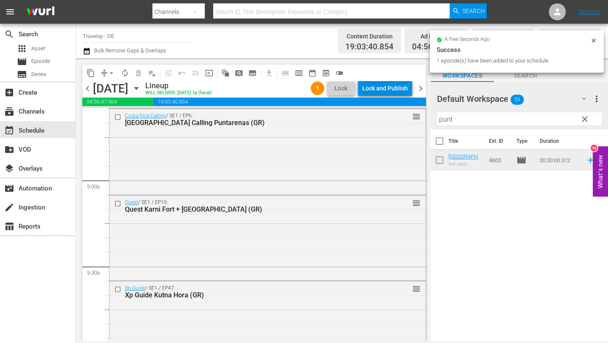
click at [393, 87] on div "Lock and Publish" at bounding box center [385, 88] width 46 height 15
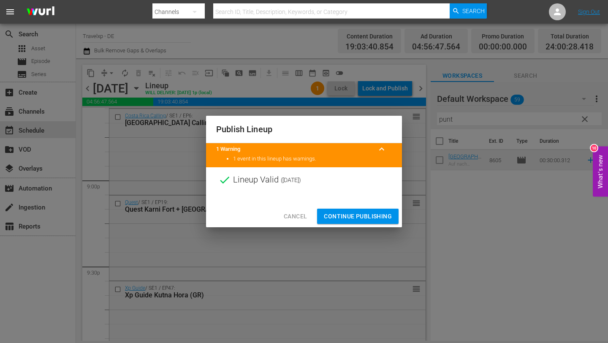
click at [367, 215] on span "Continue Publishing" at bounding box center [358, 216] width 68 height 11
